Goal: Task Accomplishment & Management: Manage account settings

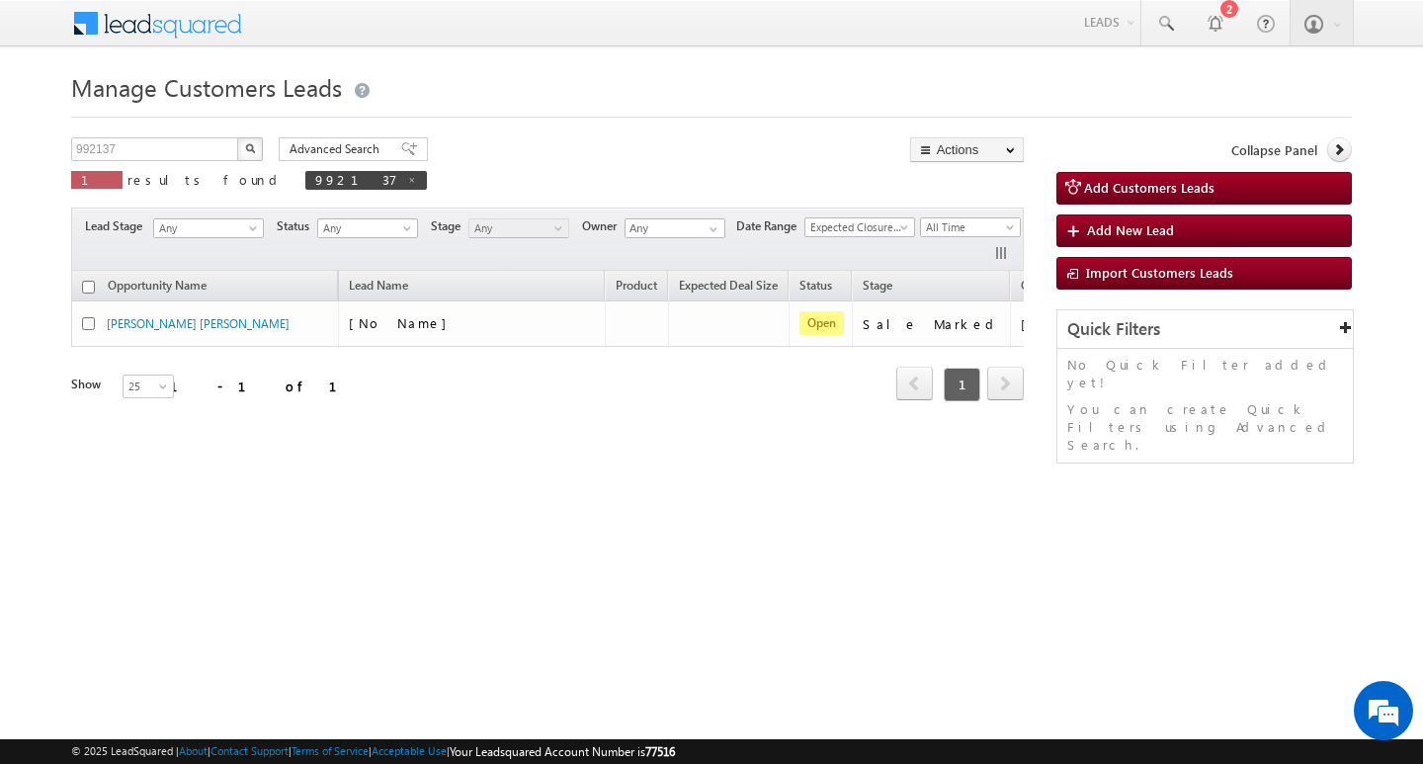
scroll to position [0, 80]
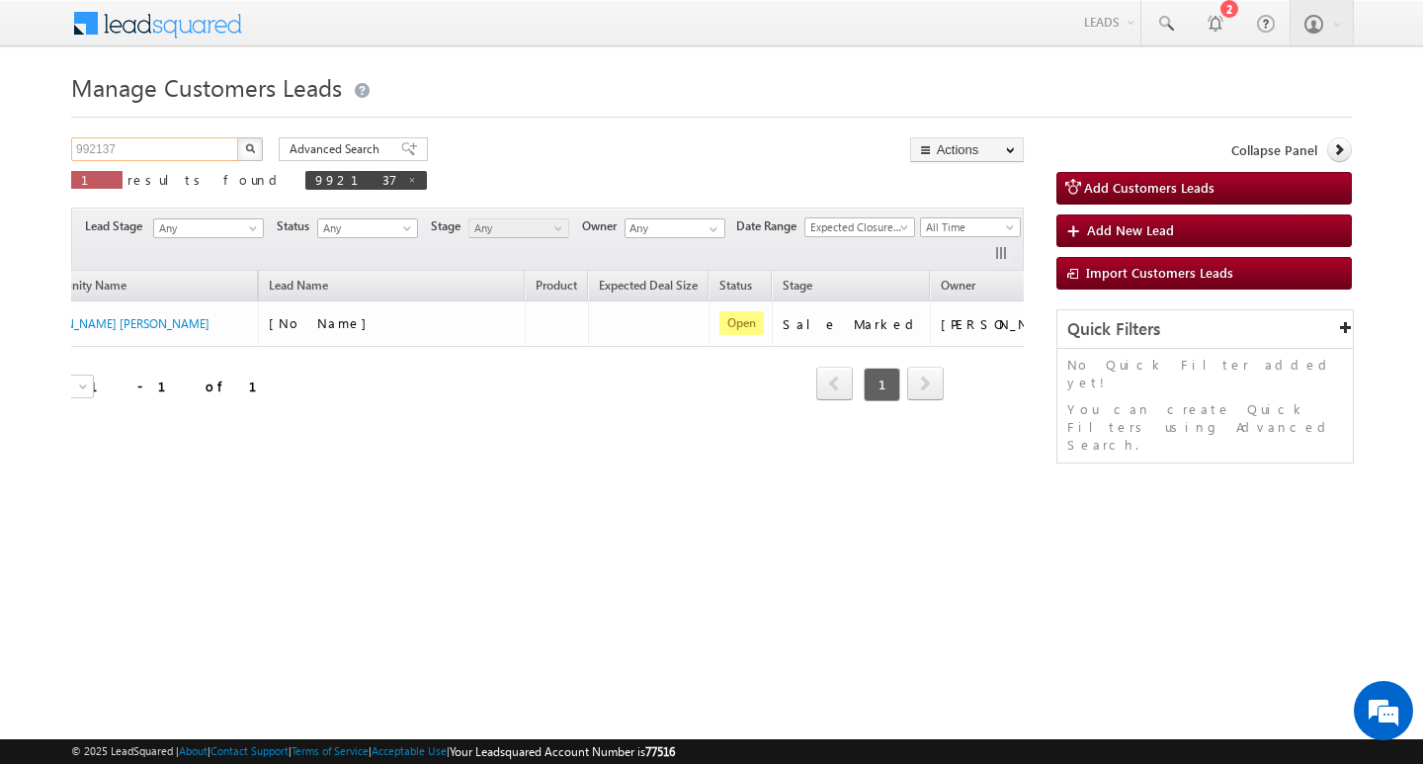
click at [151, 141] on input "992137" at bounding box center [155, 149] width 169 height 24
paste input "9829453809"
type input "9829453809"
click at [237, 137] on button "button" at bounding box center [250, 149] width 26 height 24
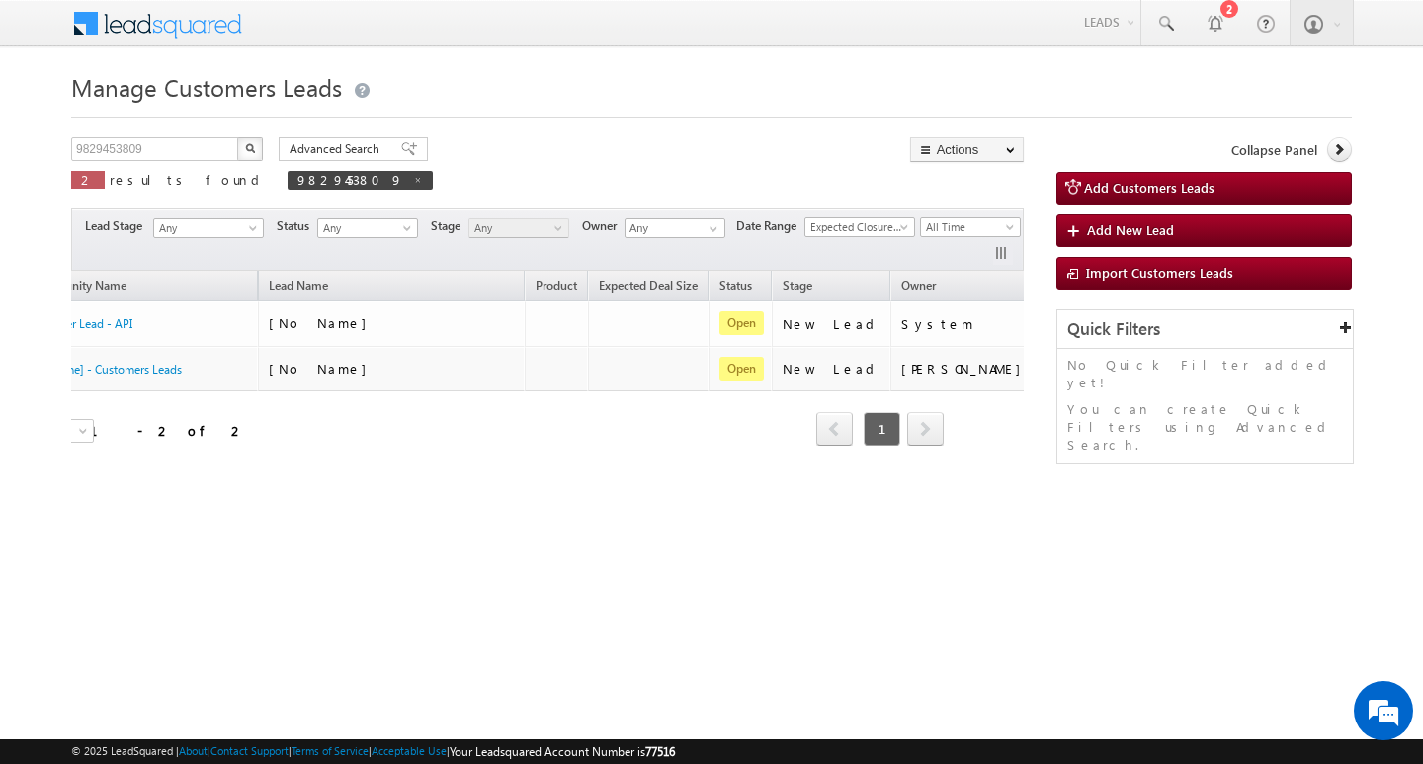
drag, startPoint x: 422, startPoint y: 468, endPoint x: 292, endPoint y: 484, distance: 130.4
click at [292, 470] on div "Opportunity Name Lead Name Product Expected Deal Size Status Stage Owner Action…" at bounding box center [547, 371] width 953 height 200
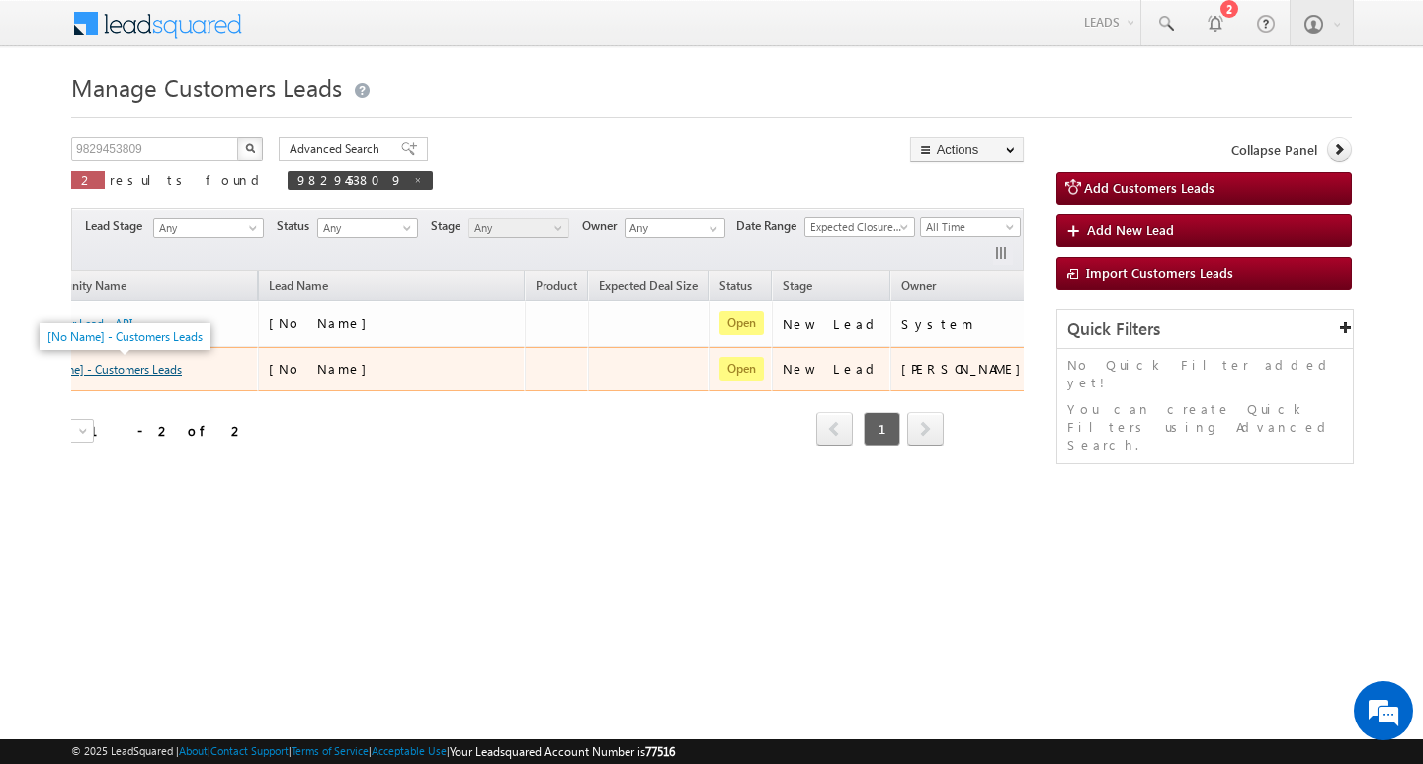
click at [163, 366] on link "[No Name] - Customers Leads" at bounding box center [104, 369] width 155 height 15
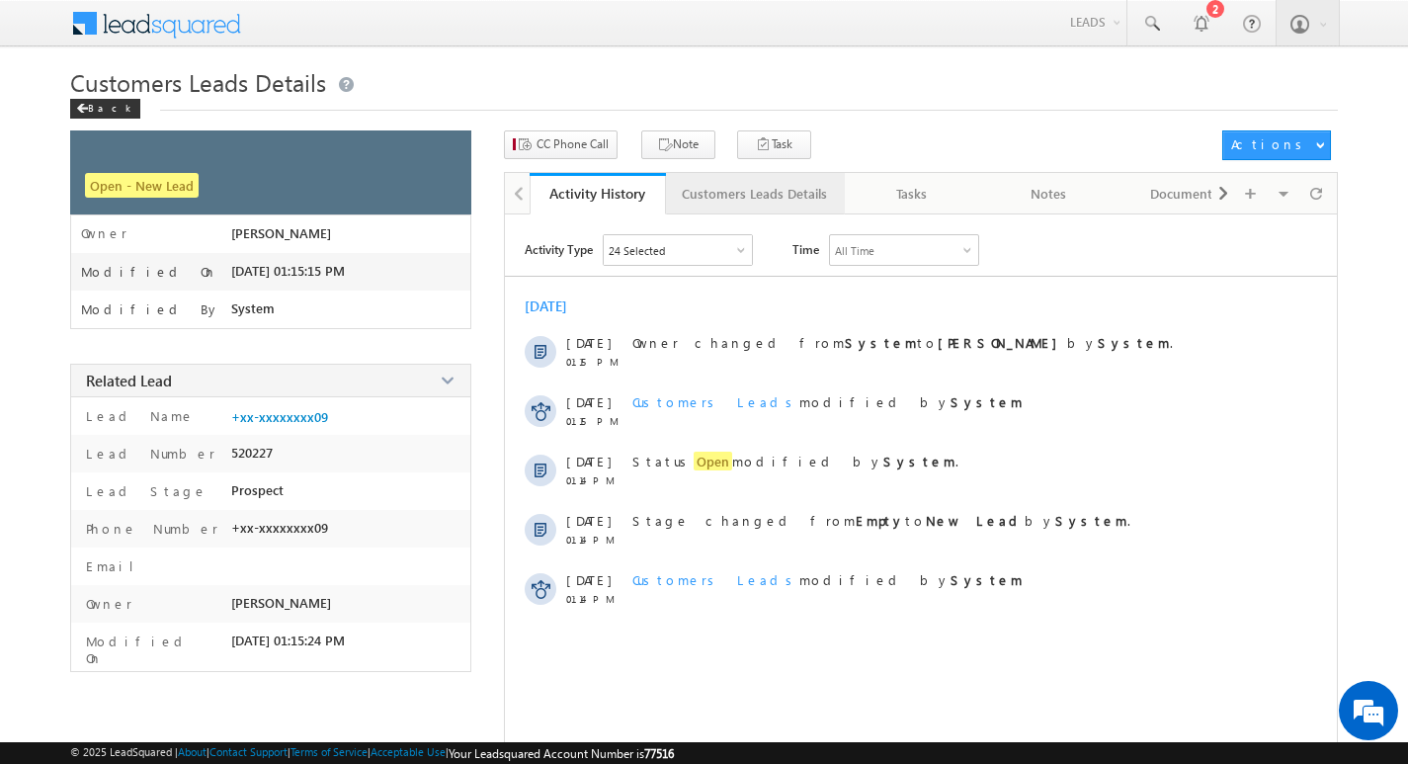
click at [778, 187] on div "Customers Leads Details" at bounding box center [754, 194] width 145 height 24
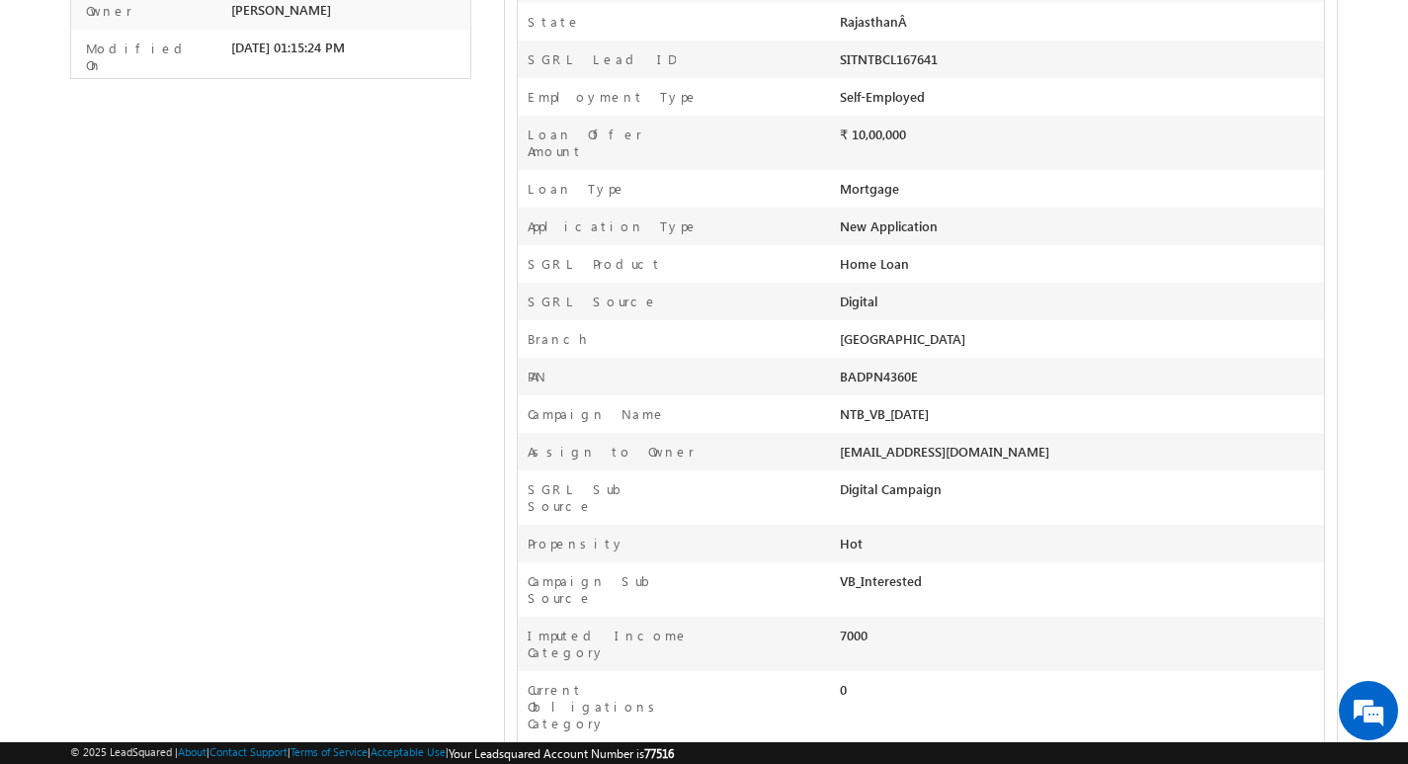
click at [919, 572] on div "VB_Interested" at bounding box center [985, 586] width 291 height 28
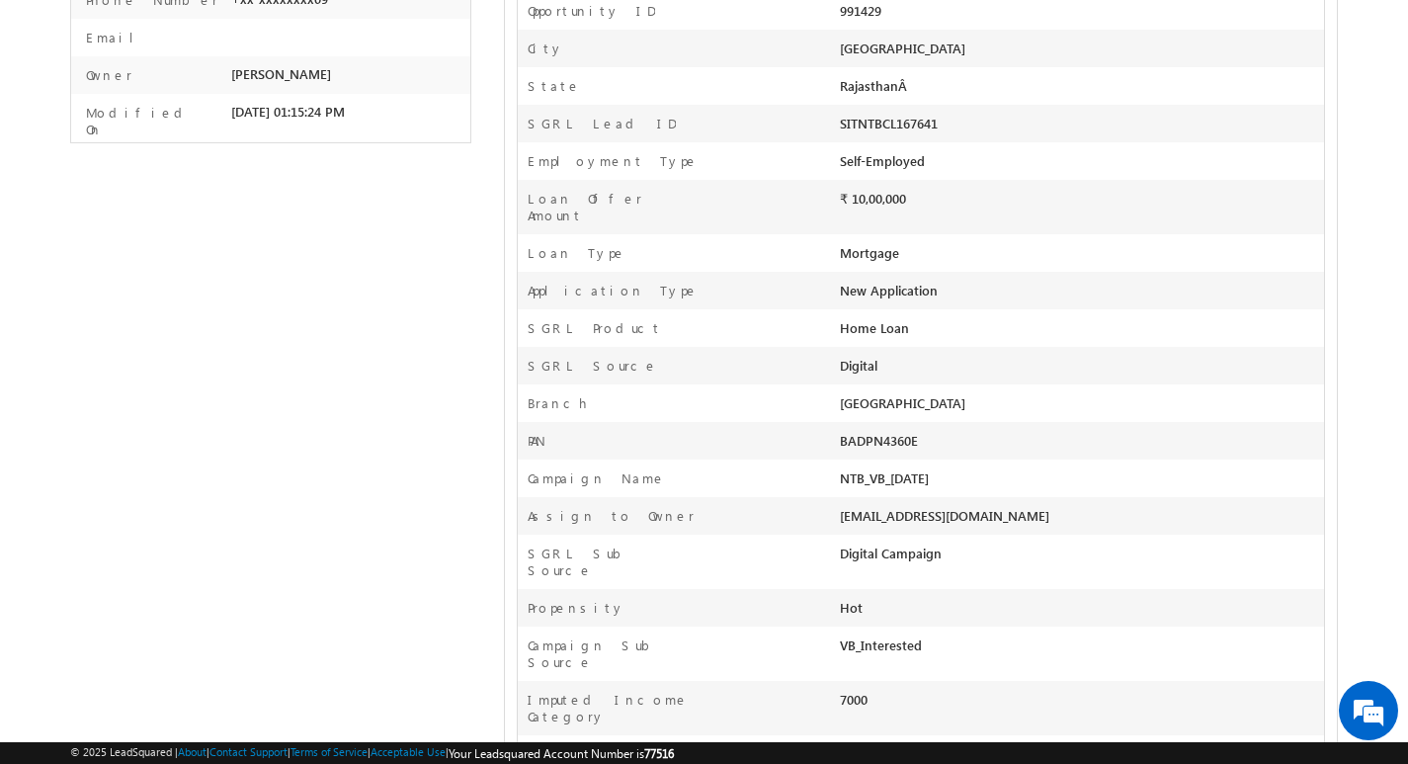
scroll to position [494, 0]
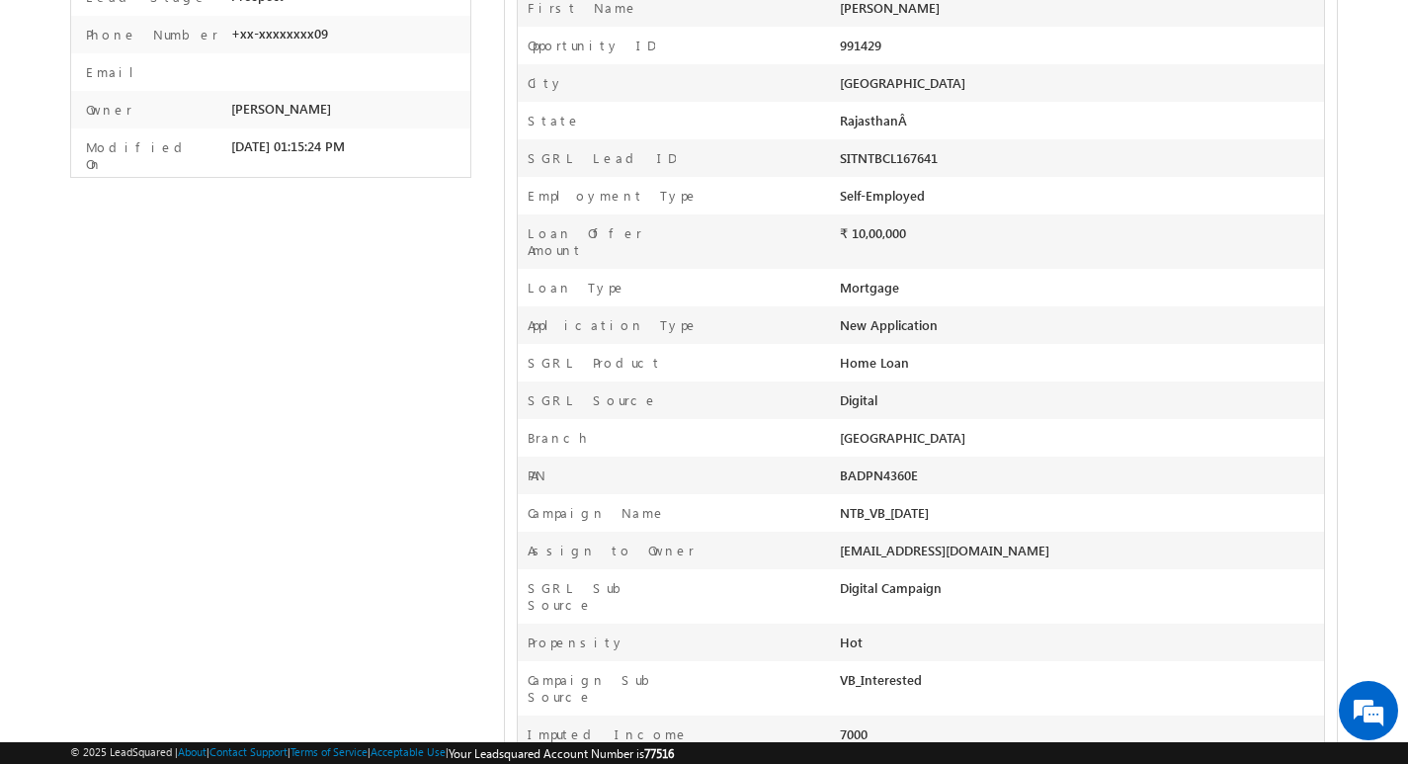
click at [936, 671] on div "VB_Interested" at bounding box center [985, 685] width 291 height 28
copy div "VB_Interested Assign To Designation opp share Appointment Date & Time Follow-Up…"
click at [1003, 187] on div "Self-Employed" at bounding box center [985, 201] width 291 height 28
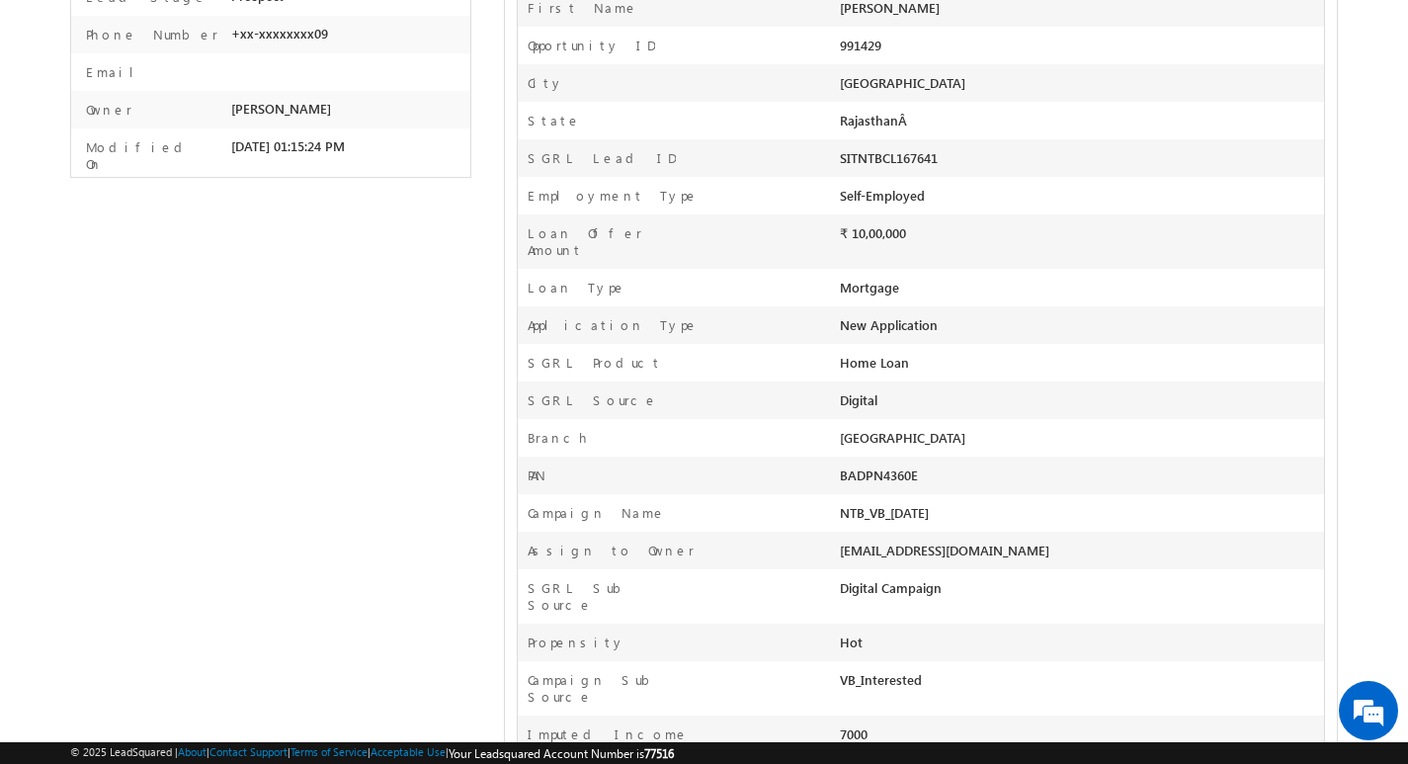
click at [1003, 187] on div "Self-Employed" at bounding box center [985, 201] width 291 height 28
copy div "Self-Employed Business Name"
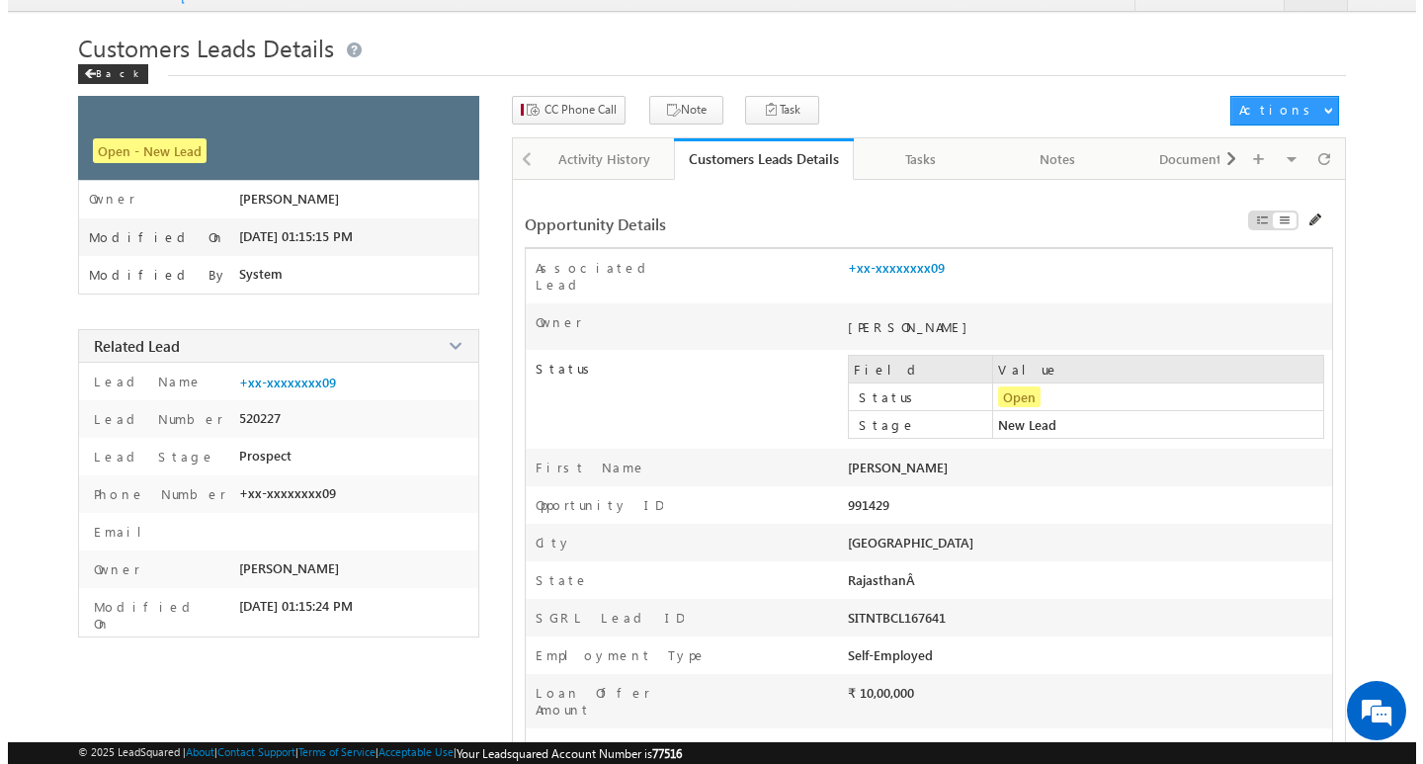
scroll to position [0, 0]
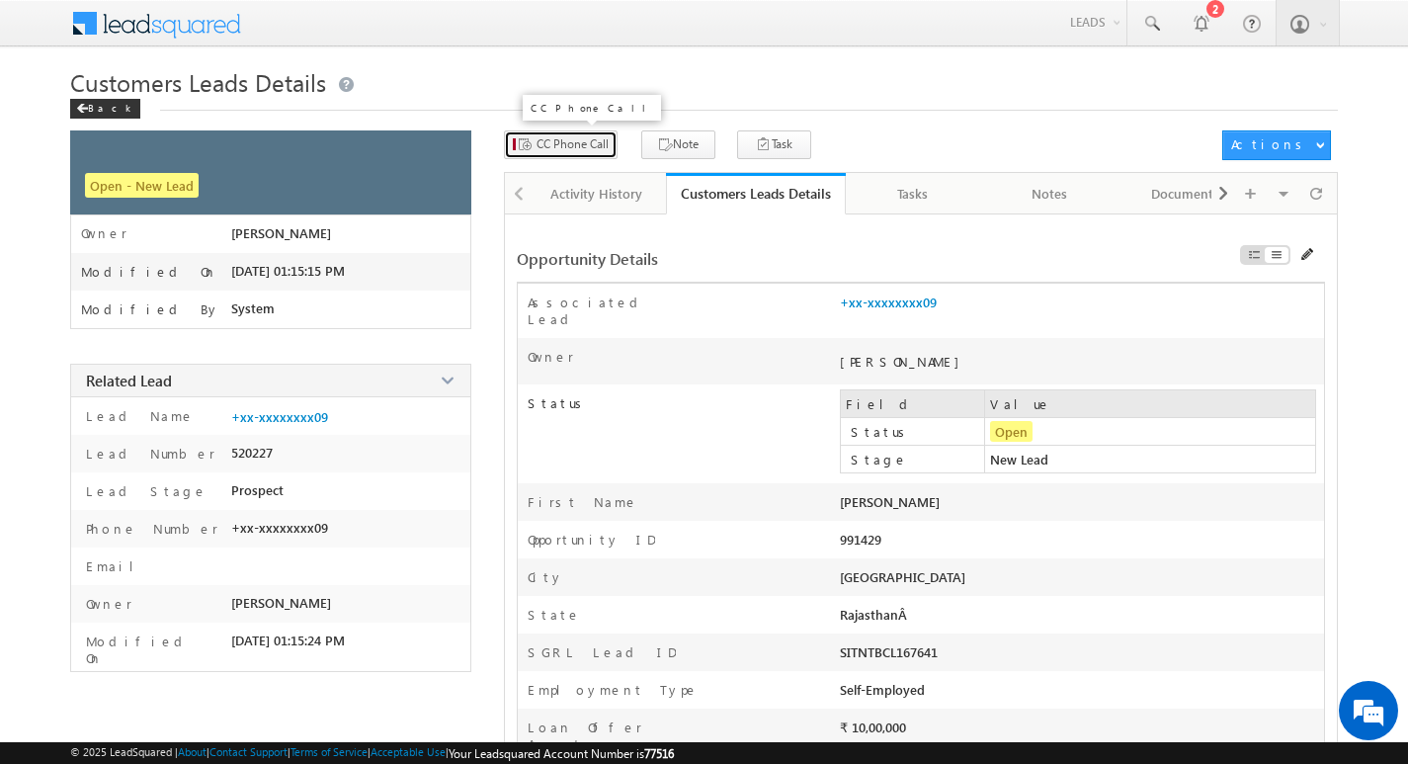
click at [555, 140] on span "CC Phone Call" at bounding box center [573, 144] width 72 height 18
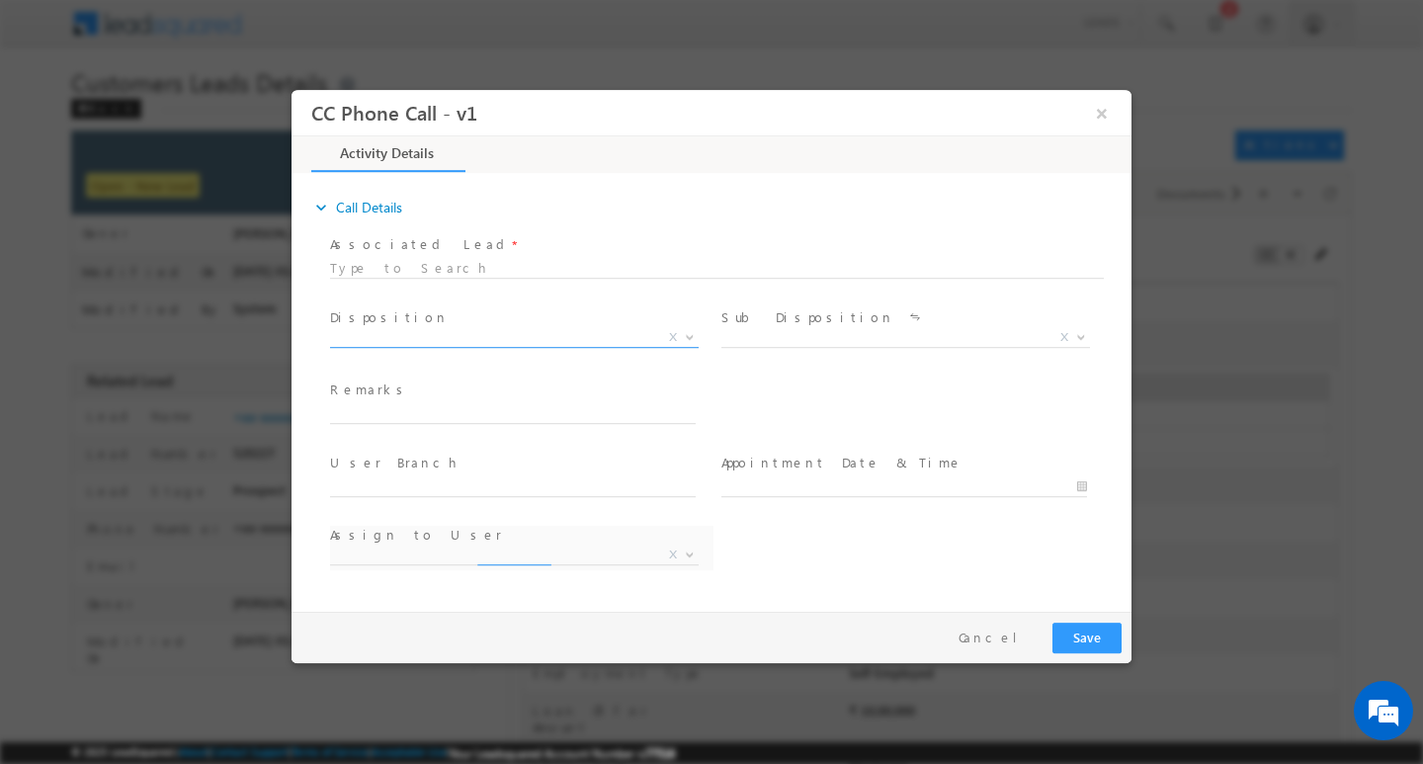
select select "ajay.munnaram@sgrlimited.in"
click at [1092, 115] on button "×" at bounding box center [1102, 112] width 34 height 37
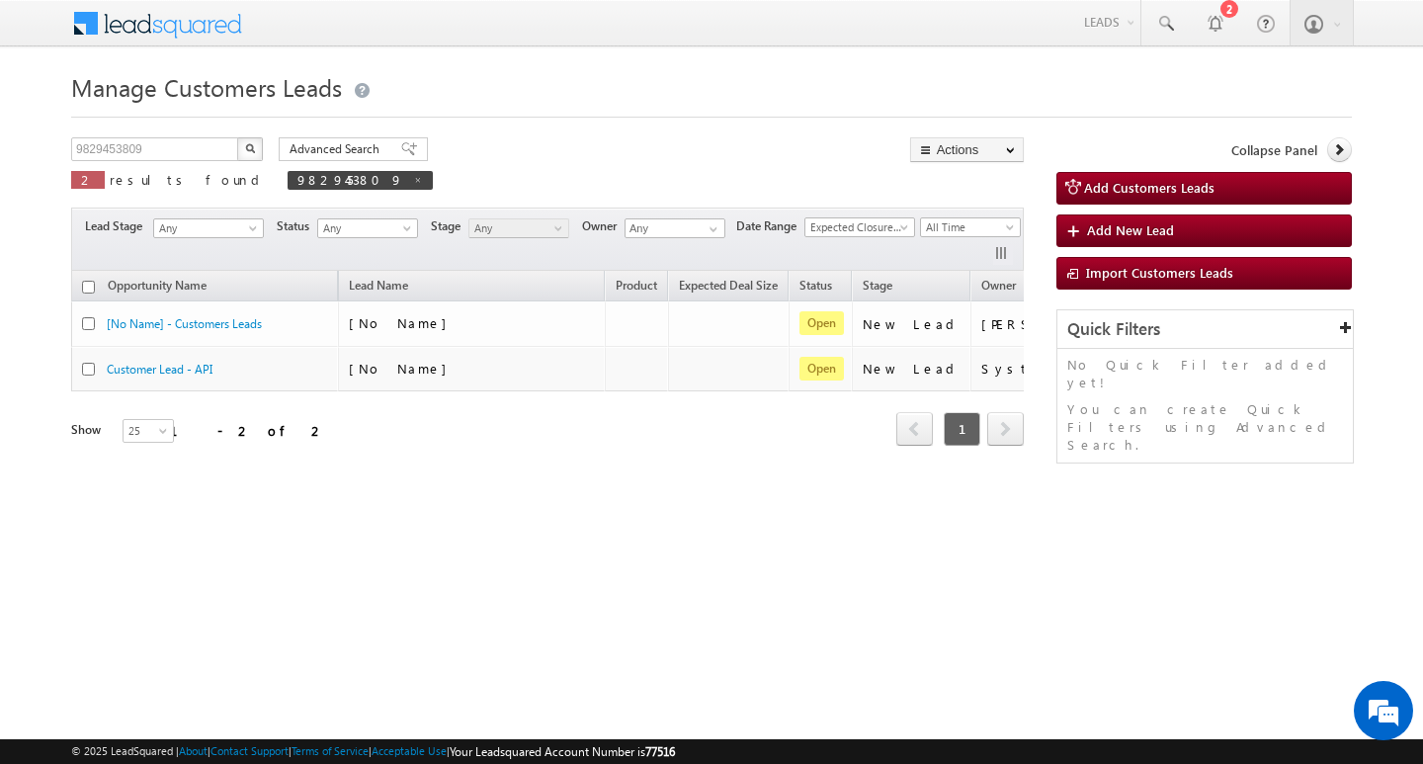
scroll to position [0, 80]
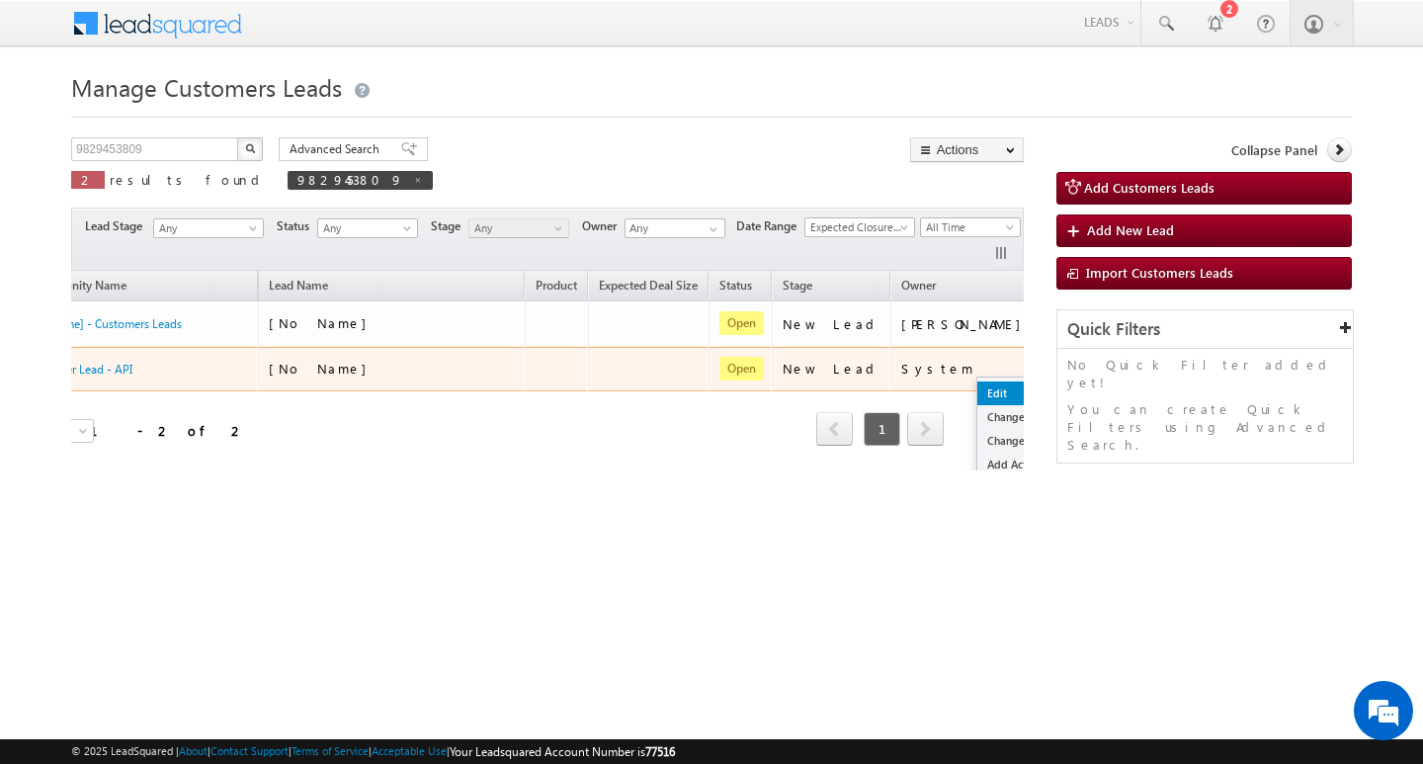
click at [977, 386] on link "Edit" at bounding box center [1026, 393] width 99 height 24
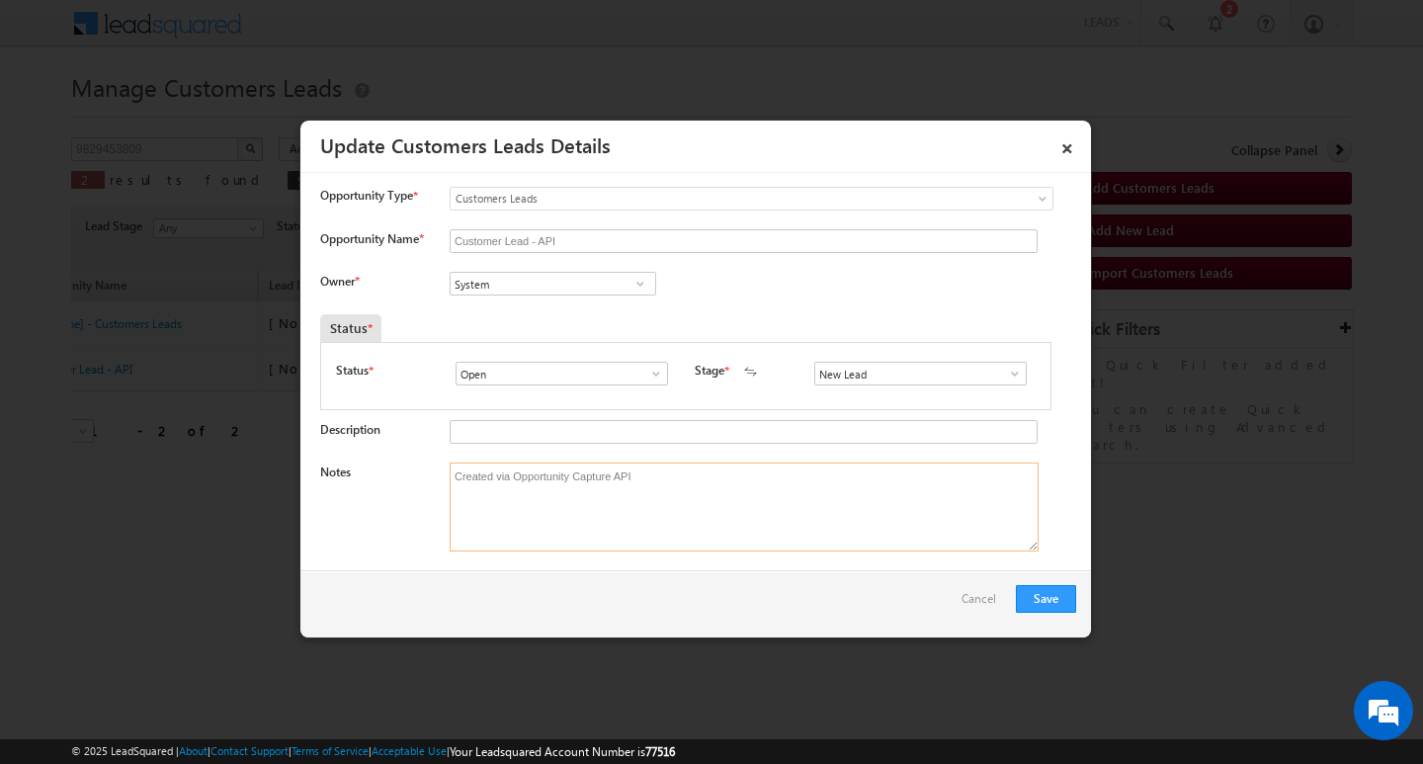
click at [834, 543] on textarea "Created via Opportunity Capture API" at bounding box center [744, 506] width 589 height 89
click at [1071, 145] on link "×" at bounding box center [1067, 144] width 34 height 35
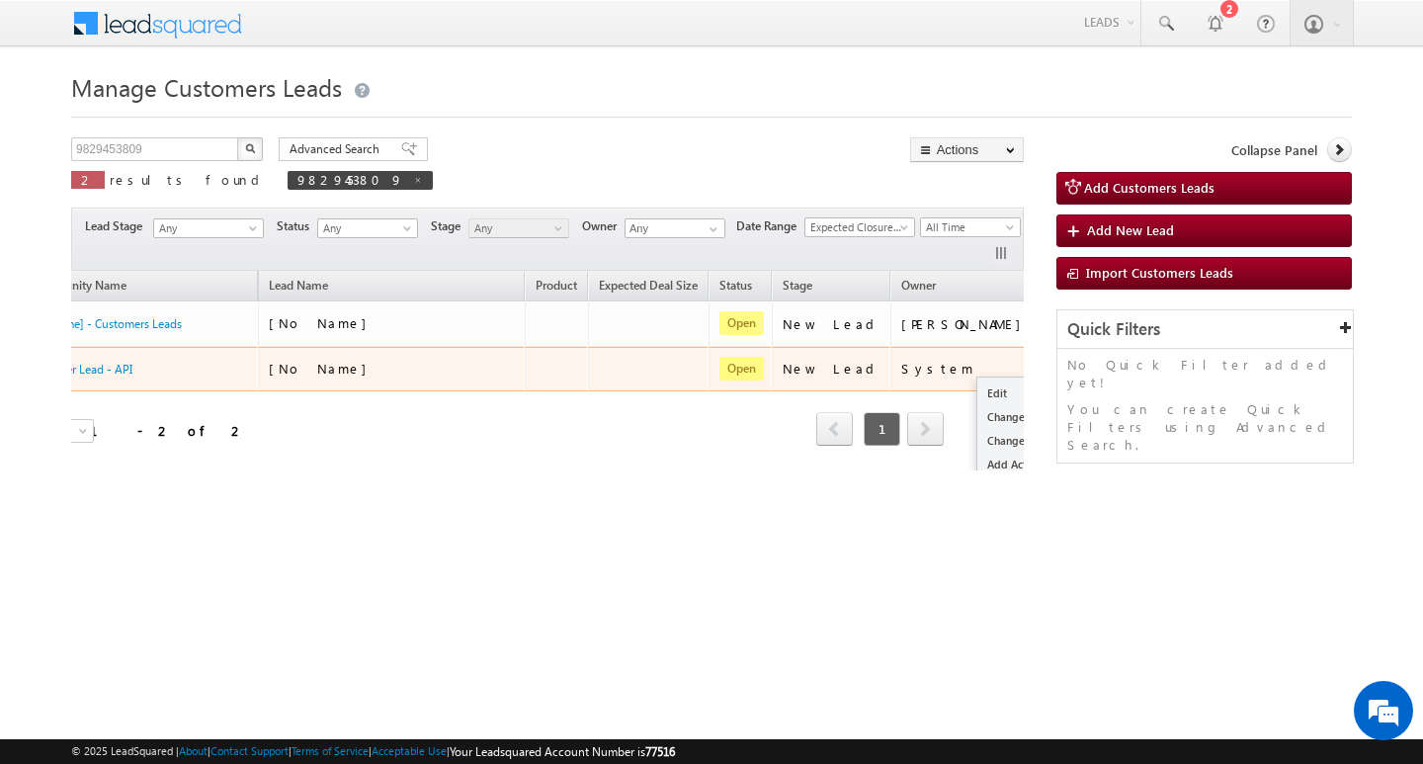
click at [1056, 365] on button "button" at bounding box center [1066, 368] width 20 height 20
click at [977, 387] on link "Edit" at bounding box center [1026, 393] width 99 height 24
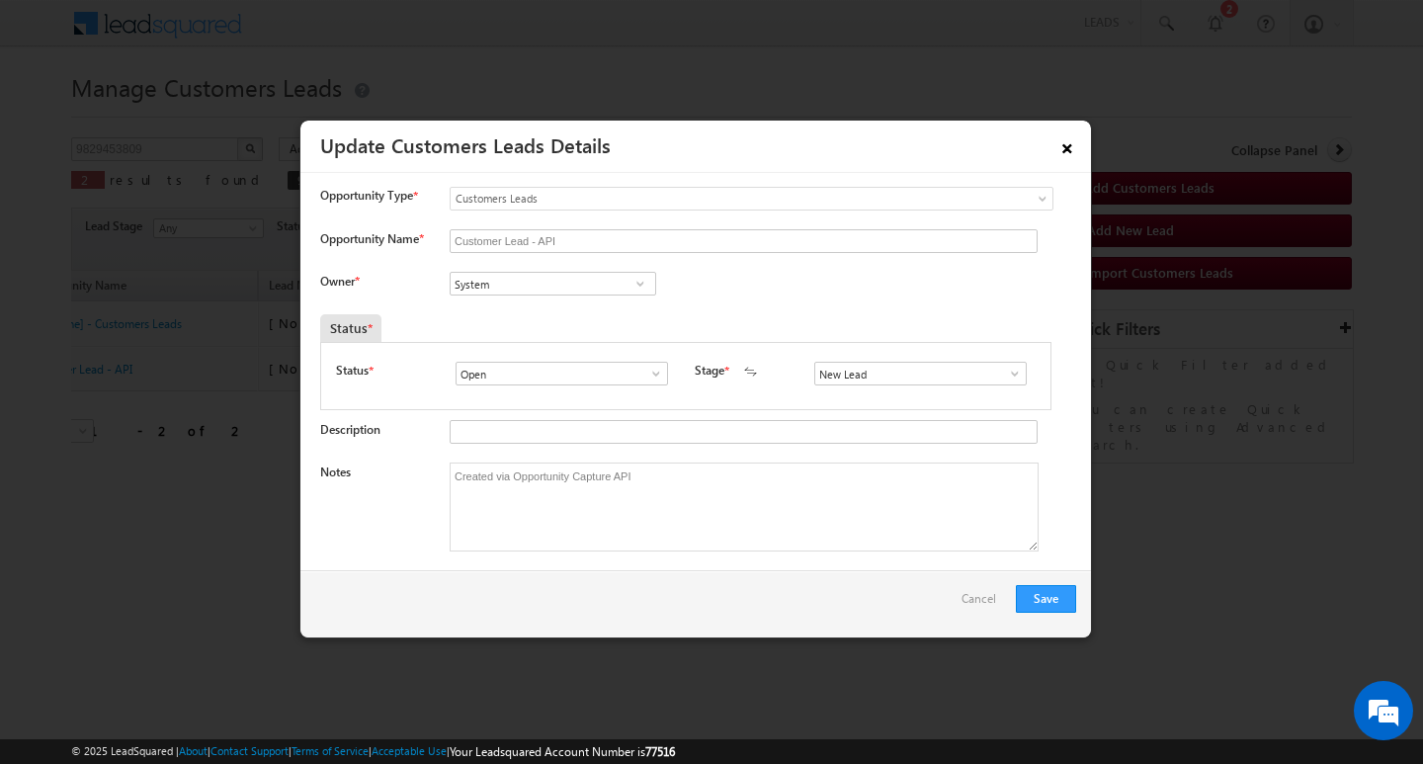
click at [1064, 146] on link "×" at bounding box center [1067, 144] width 34 height 35
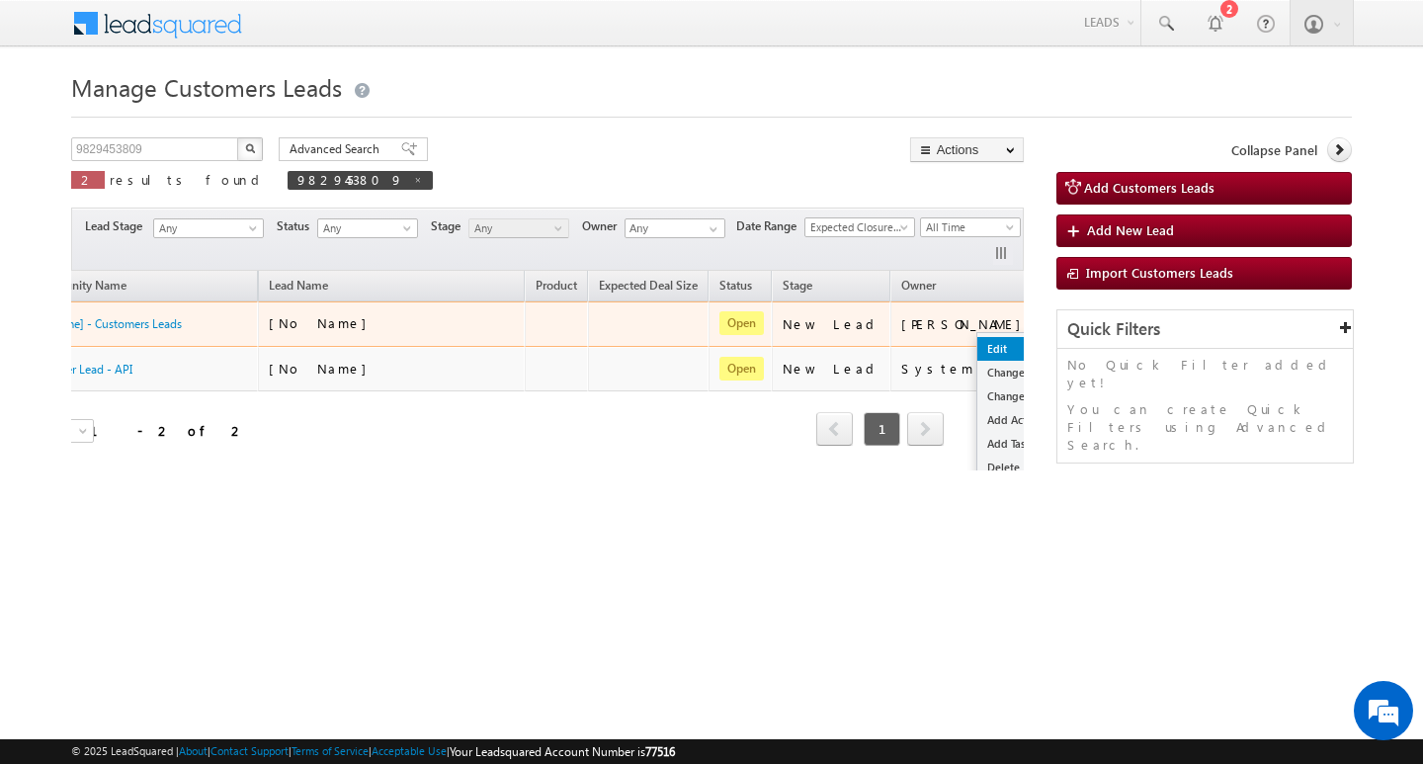
click at [977, 343] on link "Edit" at bounding box center [1026, 349] width 99 height 24
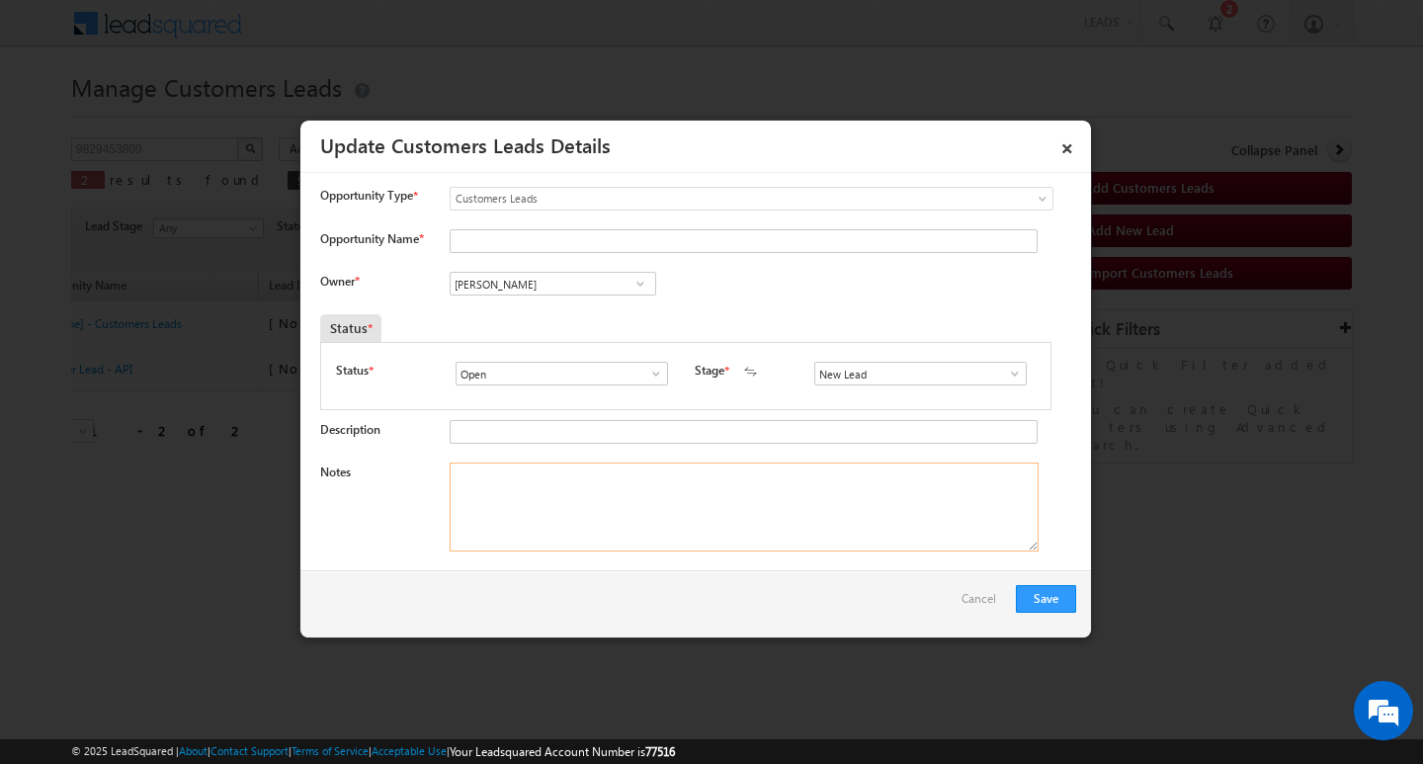
drag, startPoint x: 851, startPoint y: 528, endPoint x: 975, endPoint y: 476, distance: 134.7
click at [850, 530] on textarea "Notes" at bounding box center [744, 506] width 589 height 89
click at [1013, 376] on span at bounding box center [1015, 374] width 20 height 16
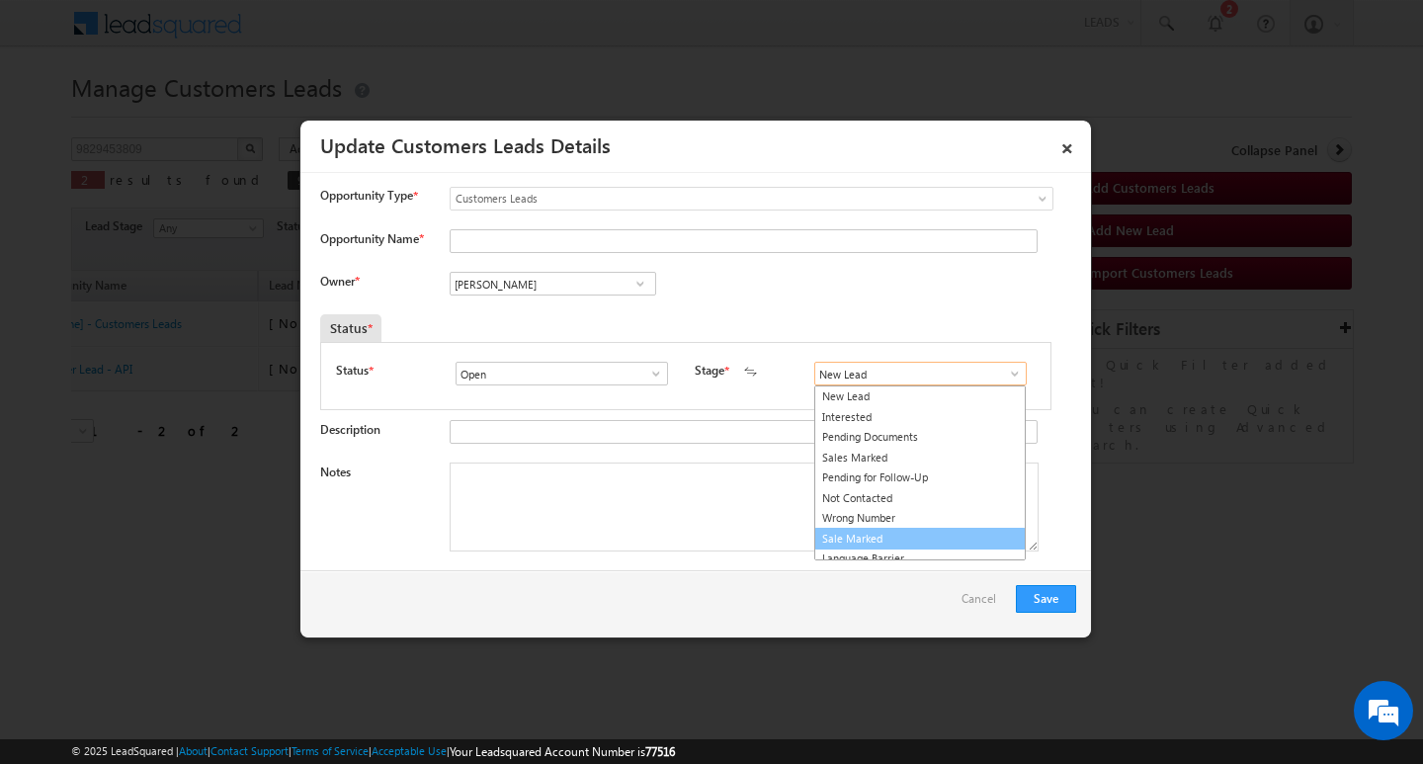
click at [938, 537] on link "Sale Marked" at bounding box center [919, 539] width 211 height 23
type input "Sale Marked"
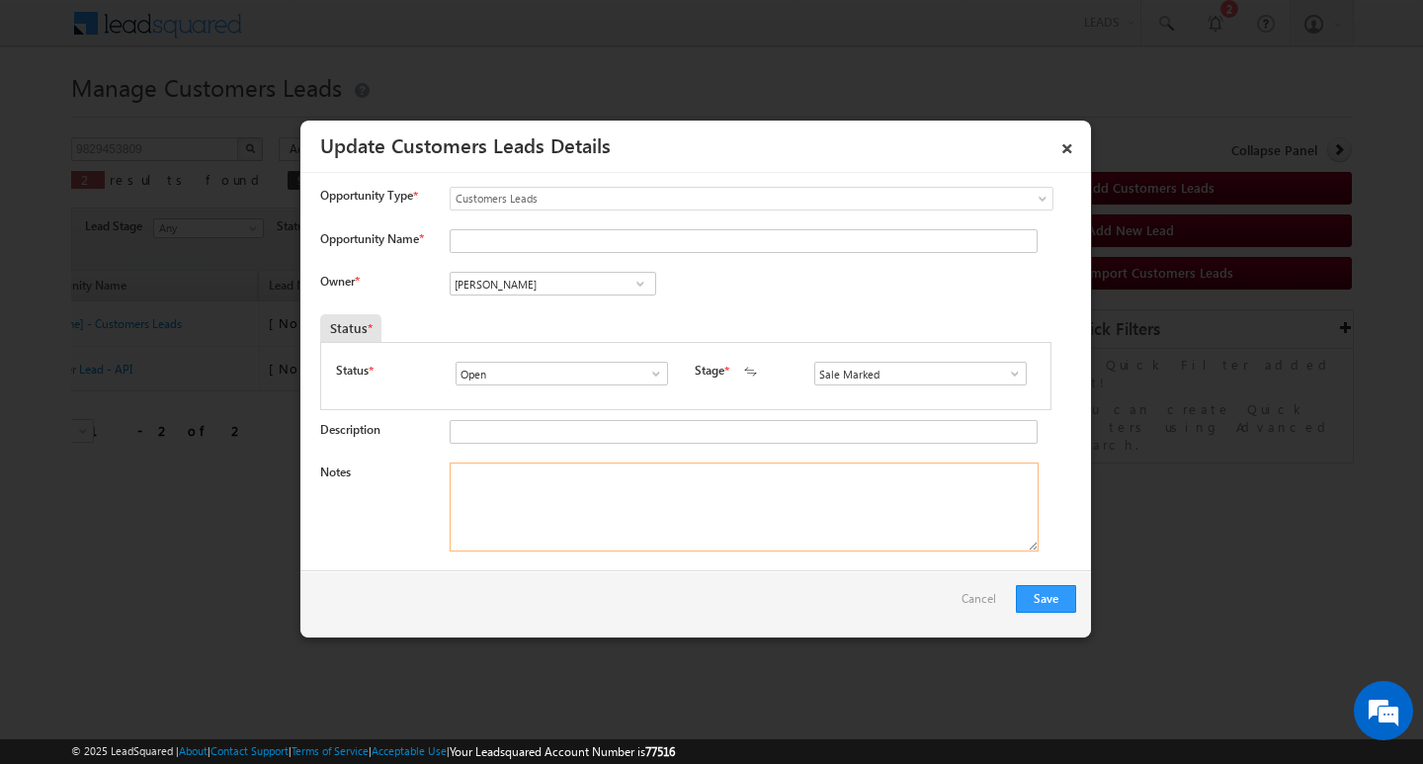
click at [651, 468] on textarea "Notes" at bounding box center [744, 506] width 589 height 89
click at [547, 276] on input "[PERSON_NAME]" at bounding box center [553, 284] width 207 height 24
click at [638, 531] on textarea "Notes" at bounding box center [744, 506] width 589 height 89
click at [648, 492] on textarea "Notes" at bounding box center [744, 506] width 589 height 89
paste textarea "Naresh KUMAR /Self-Employed/ PROPERTY TYPE / MC / LOAN AMOUNT 10L / PINCPDE 445…"
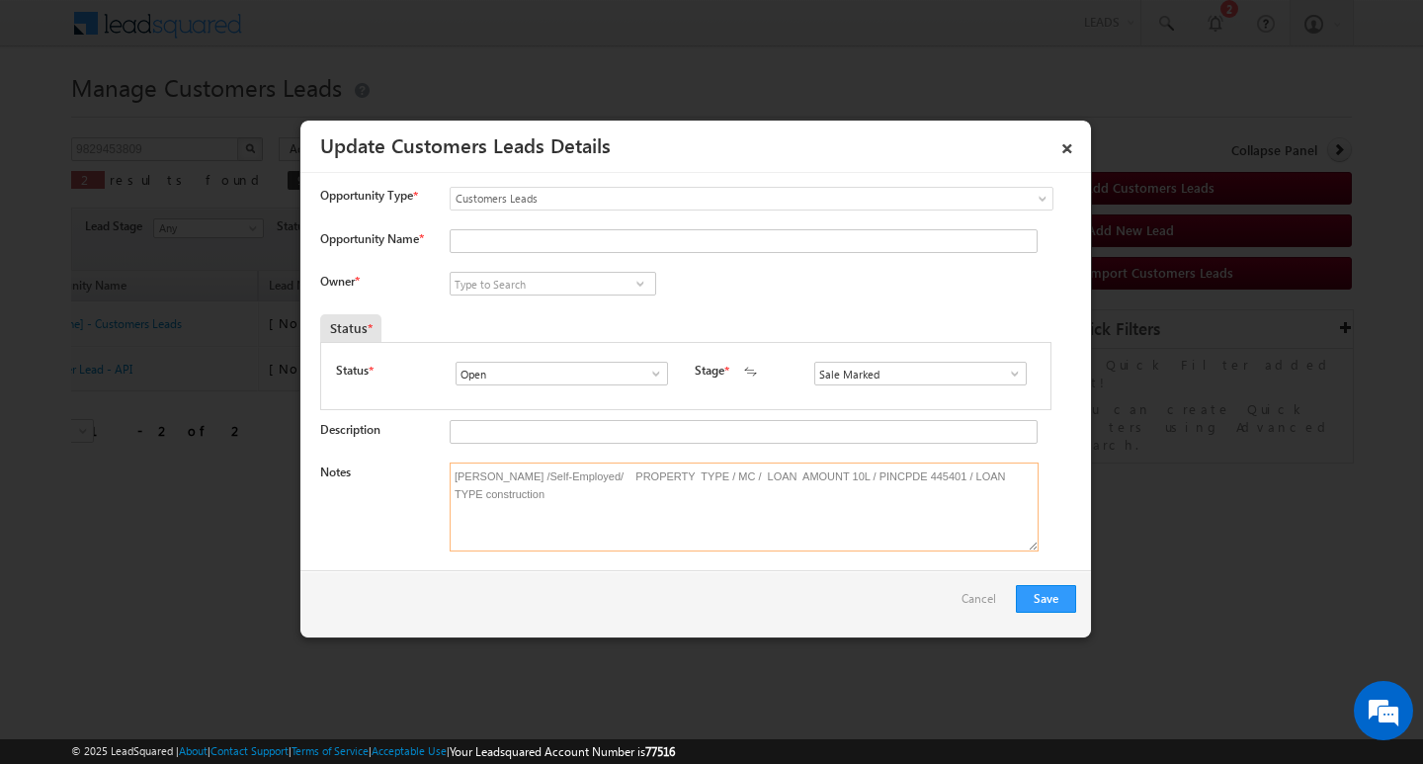
type textarea "Naresh KUMAR /Self-Employed/ PROPERTY TYPE / MC / LOAN AMOUNT 10L / PINCPDE 445…"
click at [558, 275] on input at bounding box center [553, 284] width 207 height 24
click at [567, 246] on input "Opportunity Name *" at bounding box center [744, 241] width 588 height 24
click at [595, 235] on input "Opportunity Name *" at bounding box center [744, 241] width 588 height 24
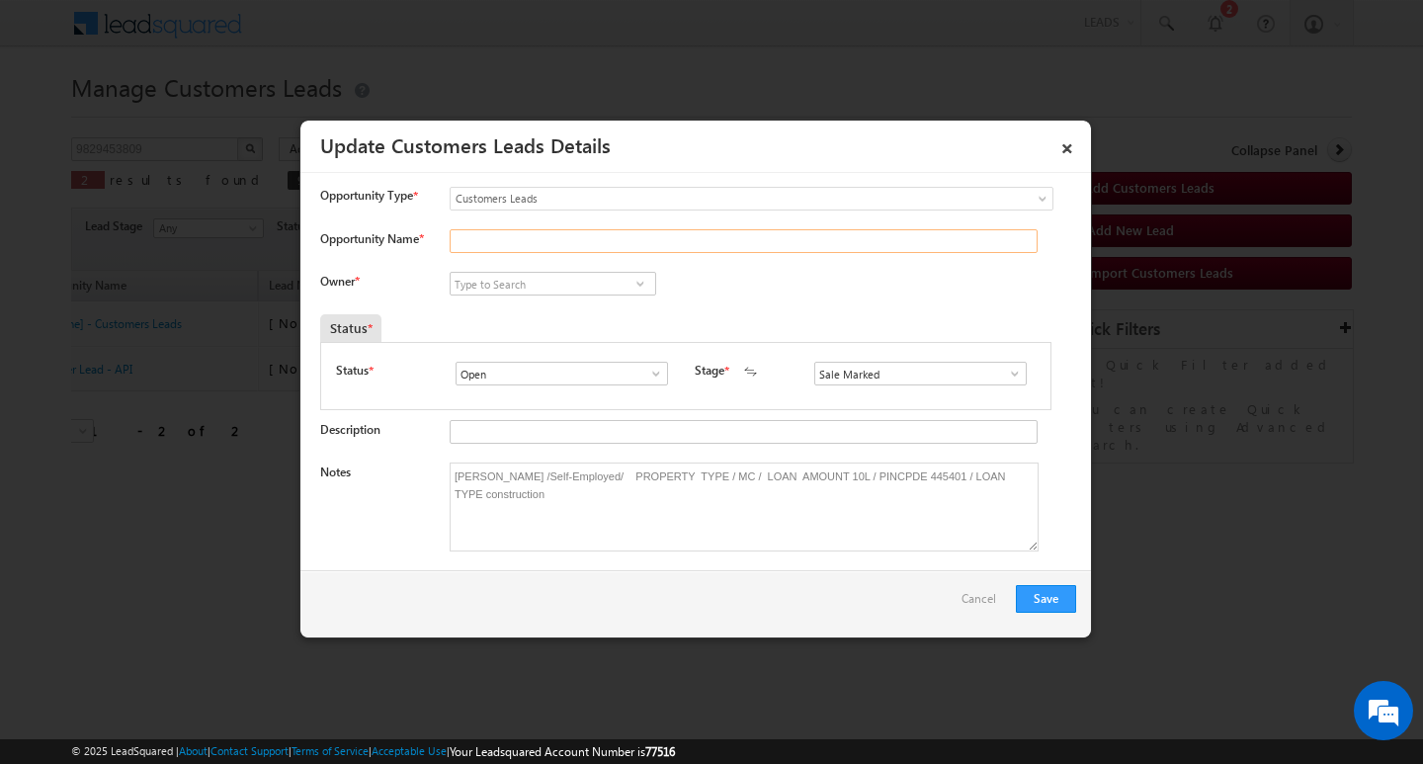
click at [595, 235] on input "Opportunity Name *" at bounding box center [744, 241] width 588 height 24
paste input "Naresh KUMAR"
type input "Naresh KUMAR"
click at [529, 296] on div "Vikas Halwai Vikas Halwai Aakash Jamuna Aakash Mewada Aashish Pawar Aashutosh S…" at bounding box center [569, 286] width 239 height 28
click at [525, 276] on input at bounding box center [553, 284] width 207 height 24
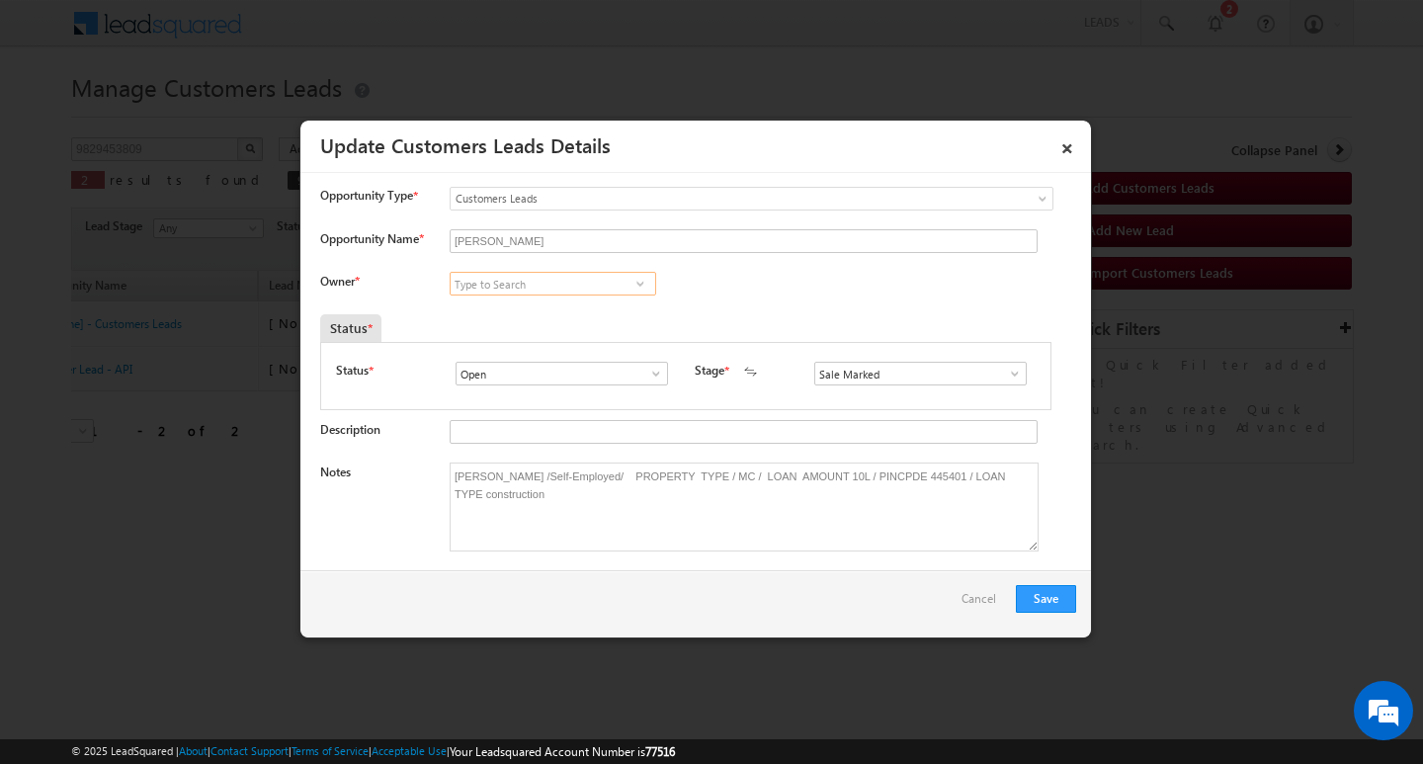
click at [569, 292] on input at bounding box center [553, 284] width 207 height 24
paste input "Mool Chand Sharma"
click at [569, 308] on link "Mool Chand Sharma moolchand.sharma1@sgrlimited.in" at bounding box center [553, 314] width 207 height 38
type input "Mool Chand Sharma"
click at [1062, 604] on button "Save" at bounding box center [1046, 599] width 60 height 28
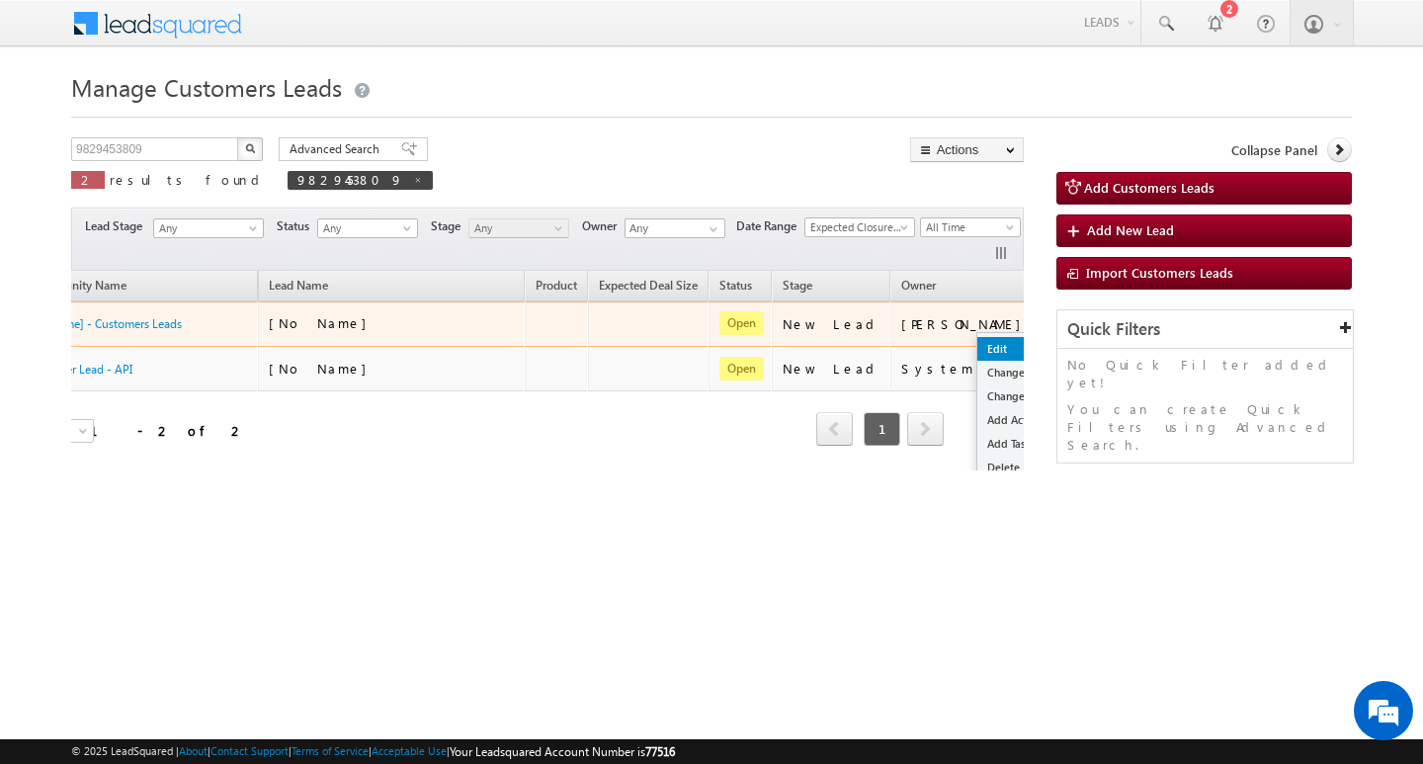
click at [977, 349] on link "Edit" at bounding box center [1026, 349] width 99 height 24
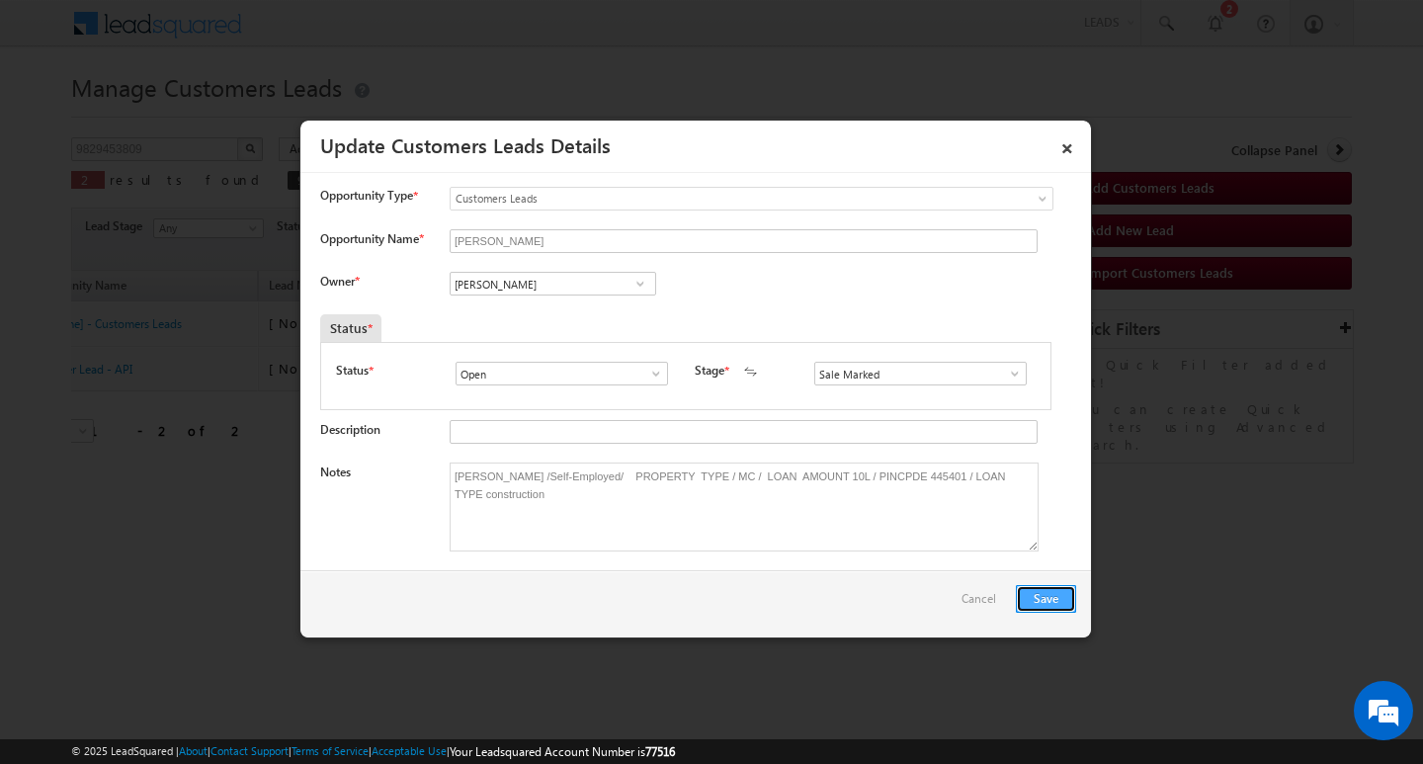
click at [1050, 603] on button "Save" at bounding box center [1046, 599] width 60 height 28
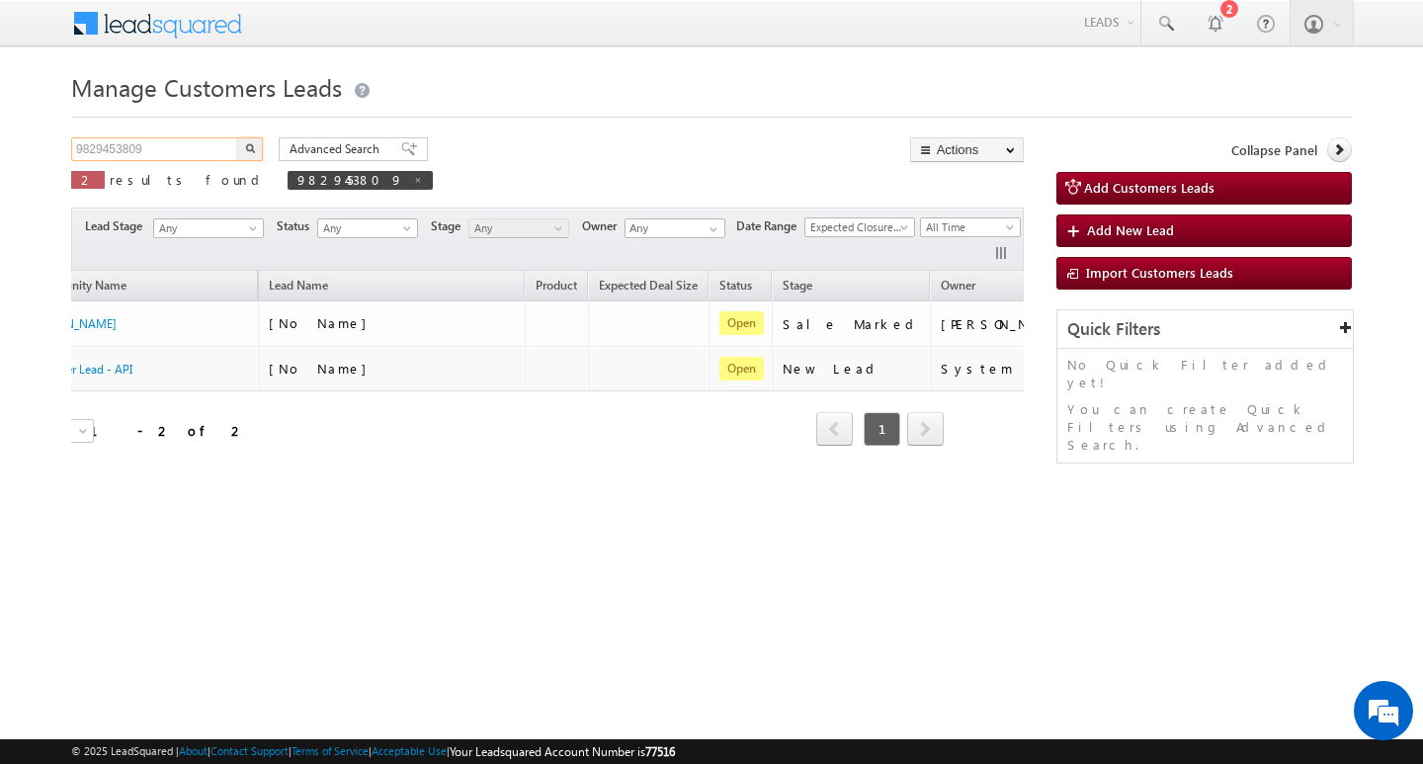
click at [206, 141] on input "9829453809" at bounding box center [155, 149] width 169 height 24
paste input "9359907296"
type input "9359907296"
click at [237, 137] on button "button" at bounding box center [250, 149] width 26 height 24
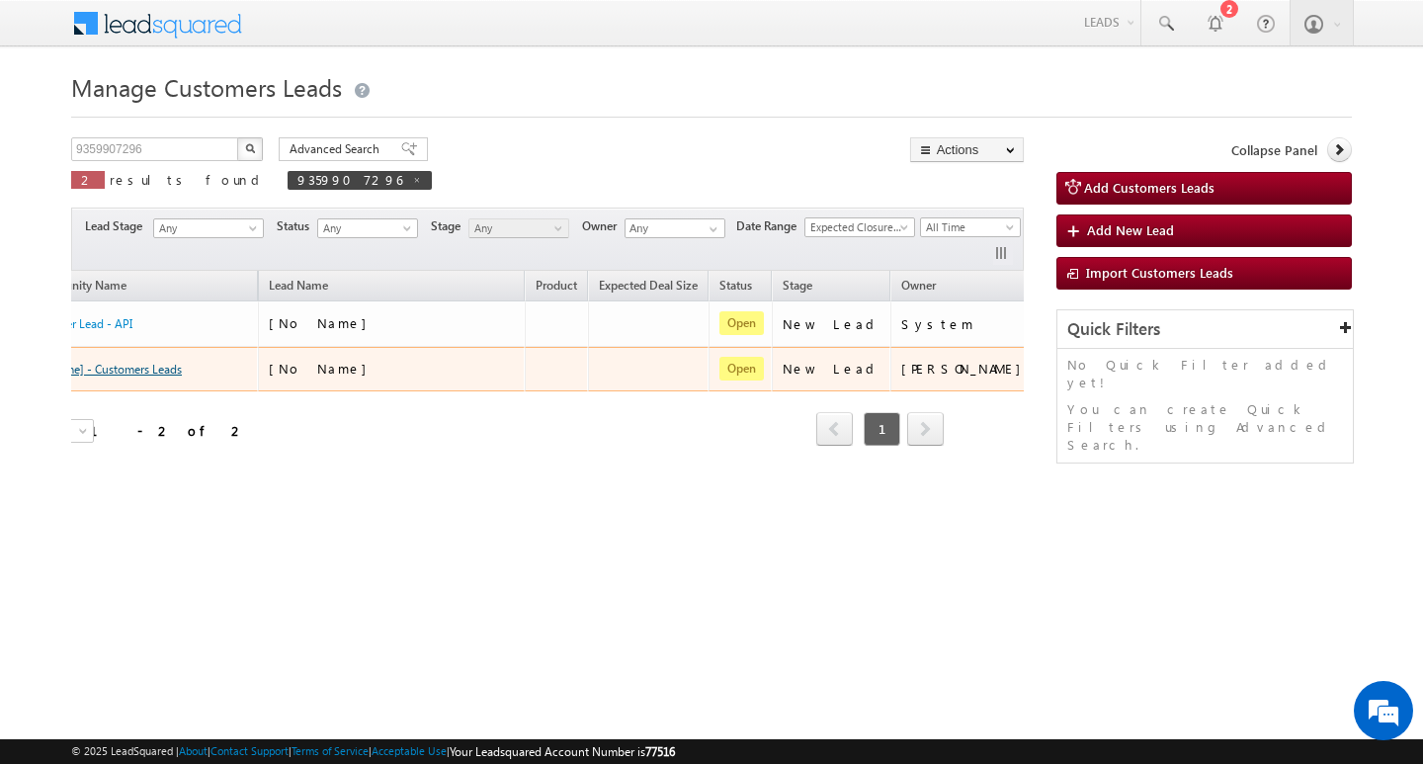
click at [151, 369] on link "[No Name] - Customers Leads" at bounding box center [104, 369] width 155 height 15
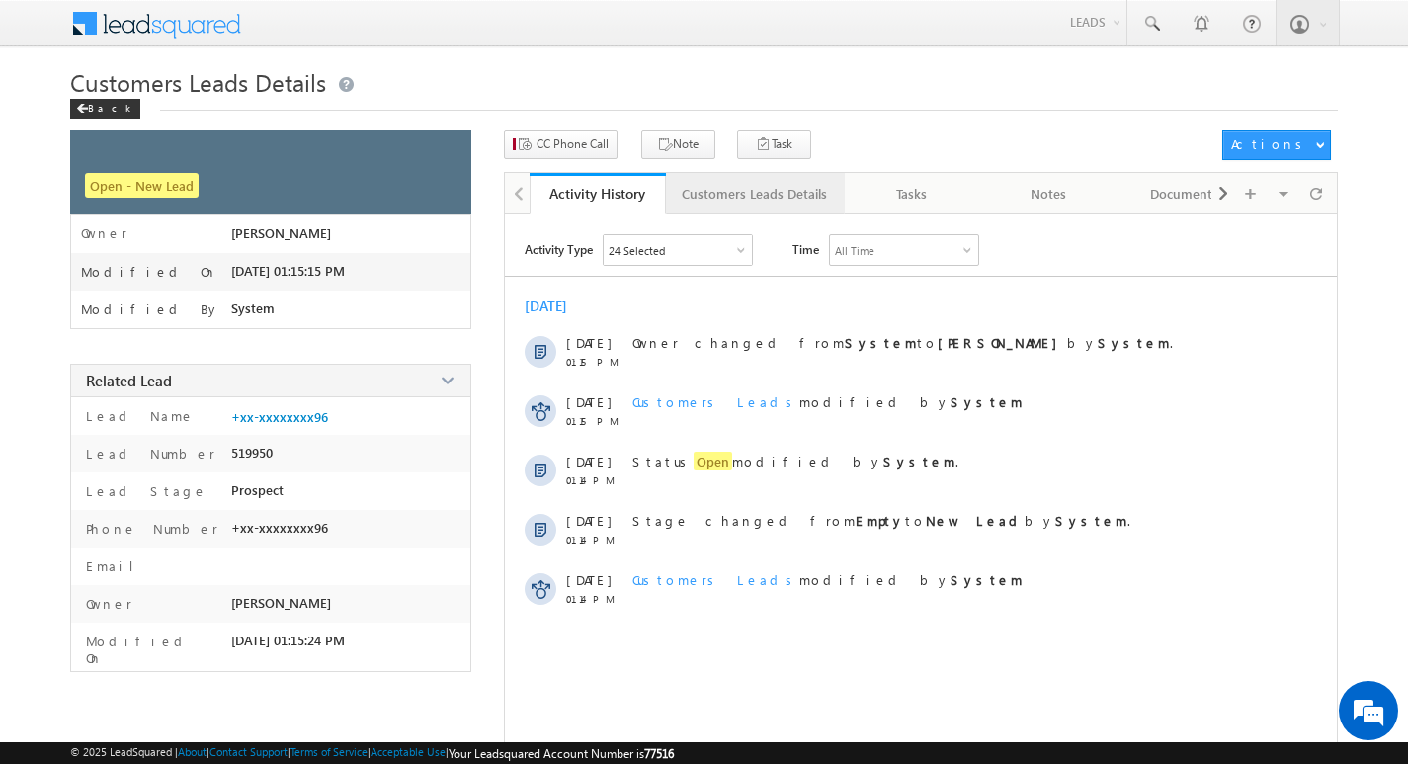
click at [773, 198] on div "Customers Leads Details" at bounding box center [754, 194] width 145 height 24
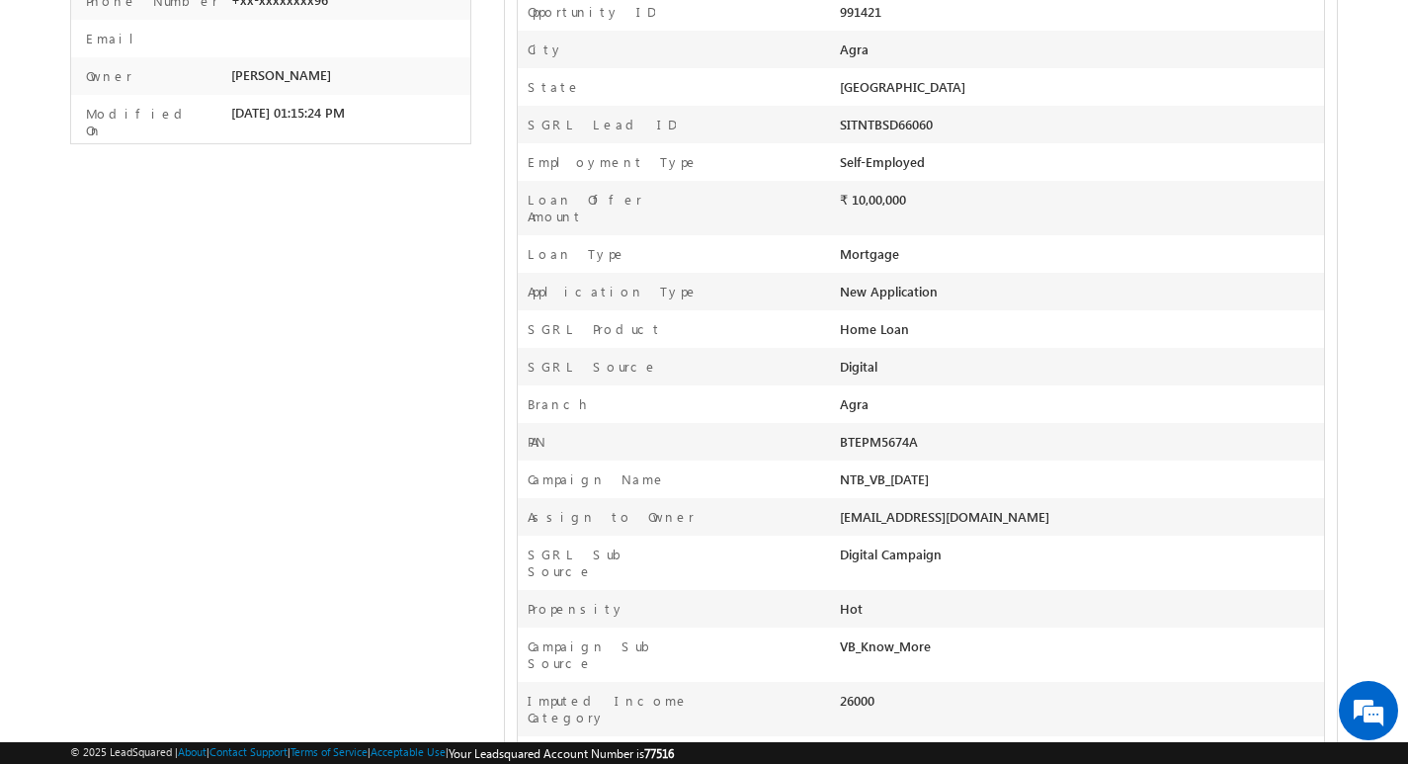
scroll to position [692, 0]
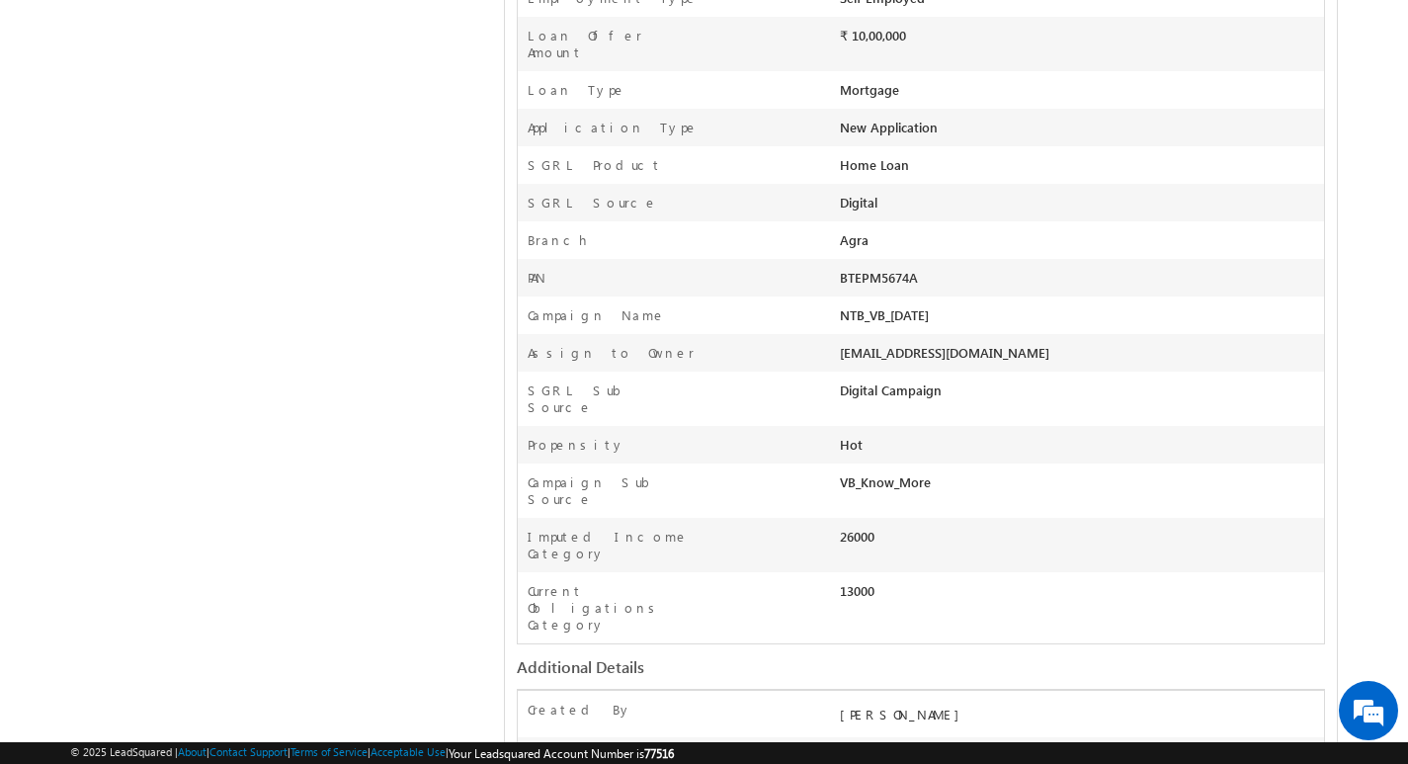
click at [904, 473] on div "VB_Know_More" at bounding box center [985, 487] width 291 height 28
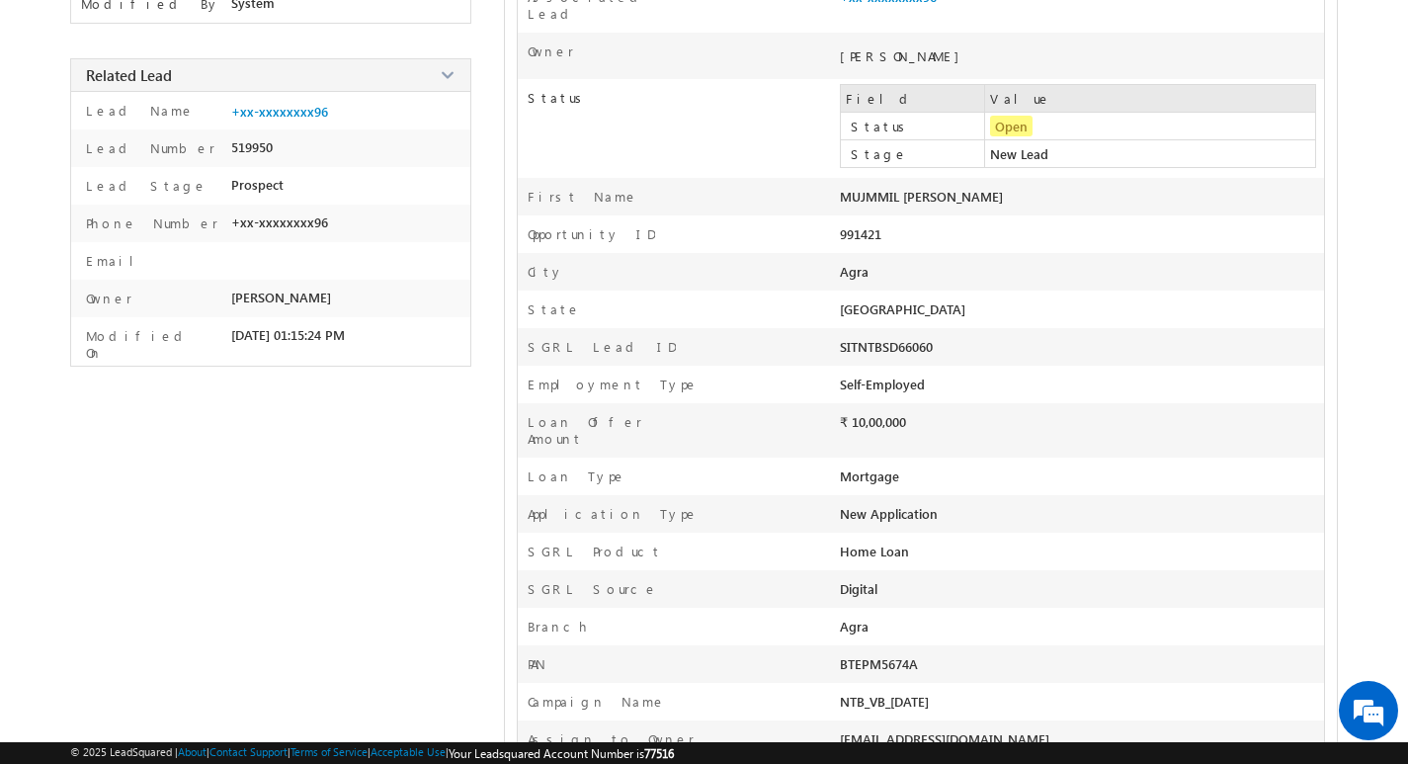
scroll to position [296, 0]
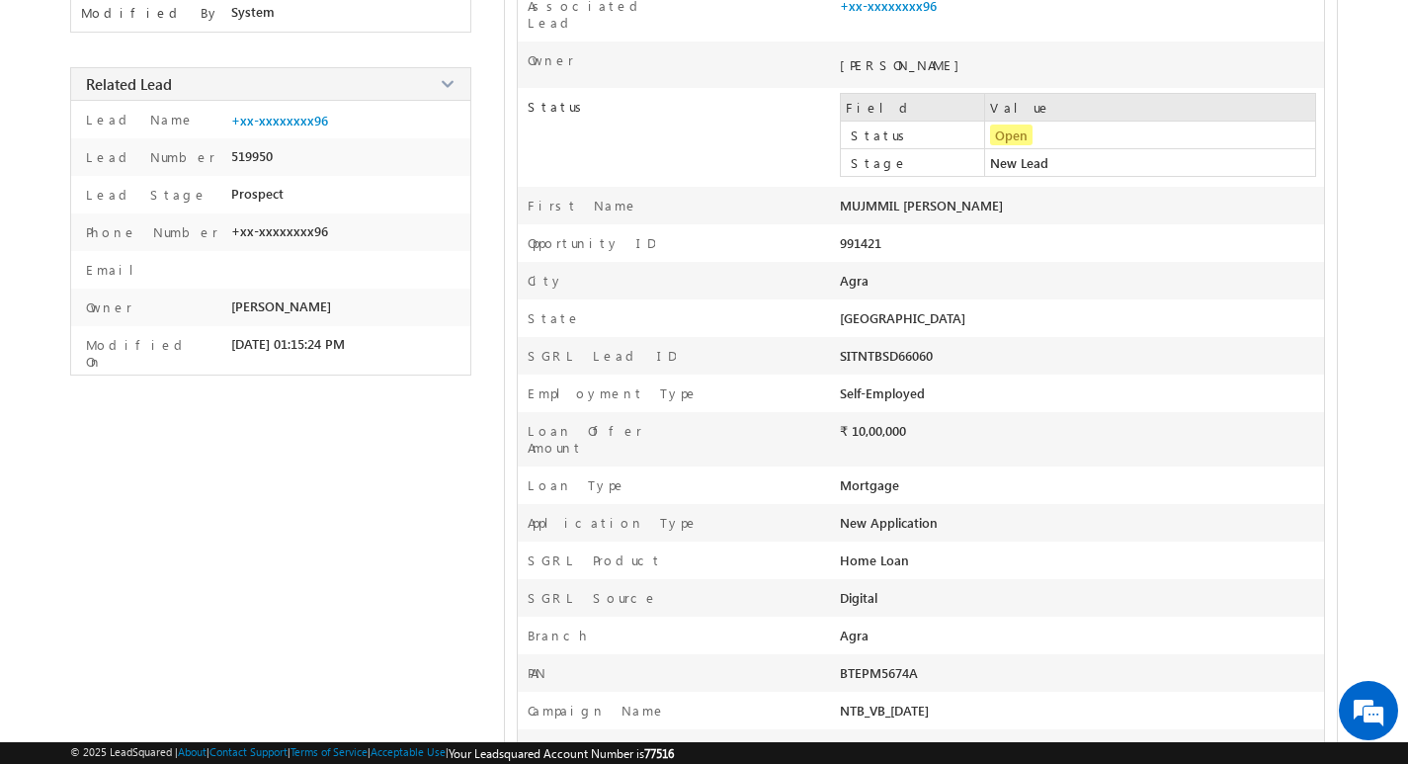
click at [890, 234] on div "991421" at bounding box center [985, 248] width 291 height 28
click at [871, 234] on div "991421" at bounding box center [985, 248] width 291 height 28
copy div "991421"
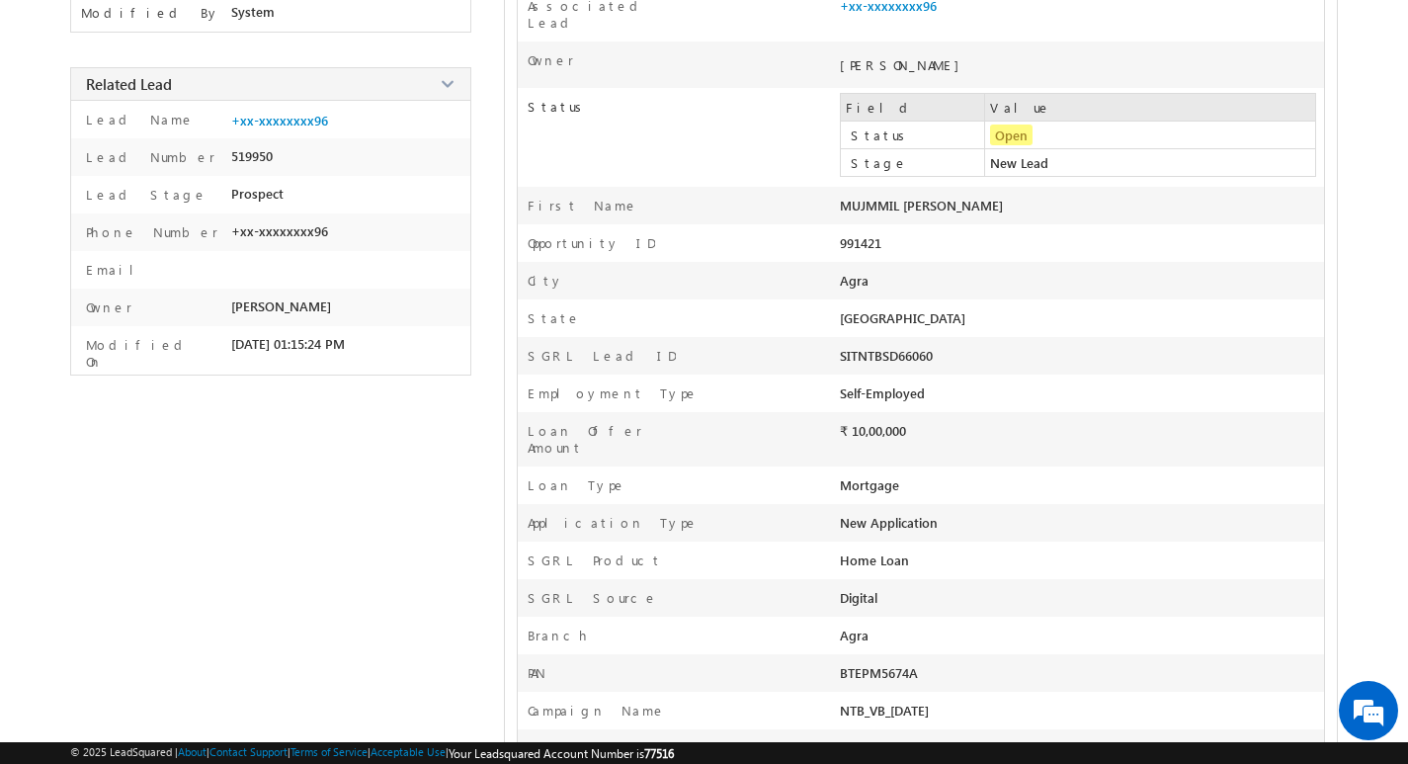
click at [880, 234] on div "991421" at bounding box center [985, 248] width 291 height 28
click at [916, 197] on div "MUJMMIL [PERSON_NAME]" at bounding box center [985, 211] width 291 height 28
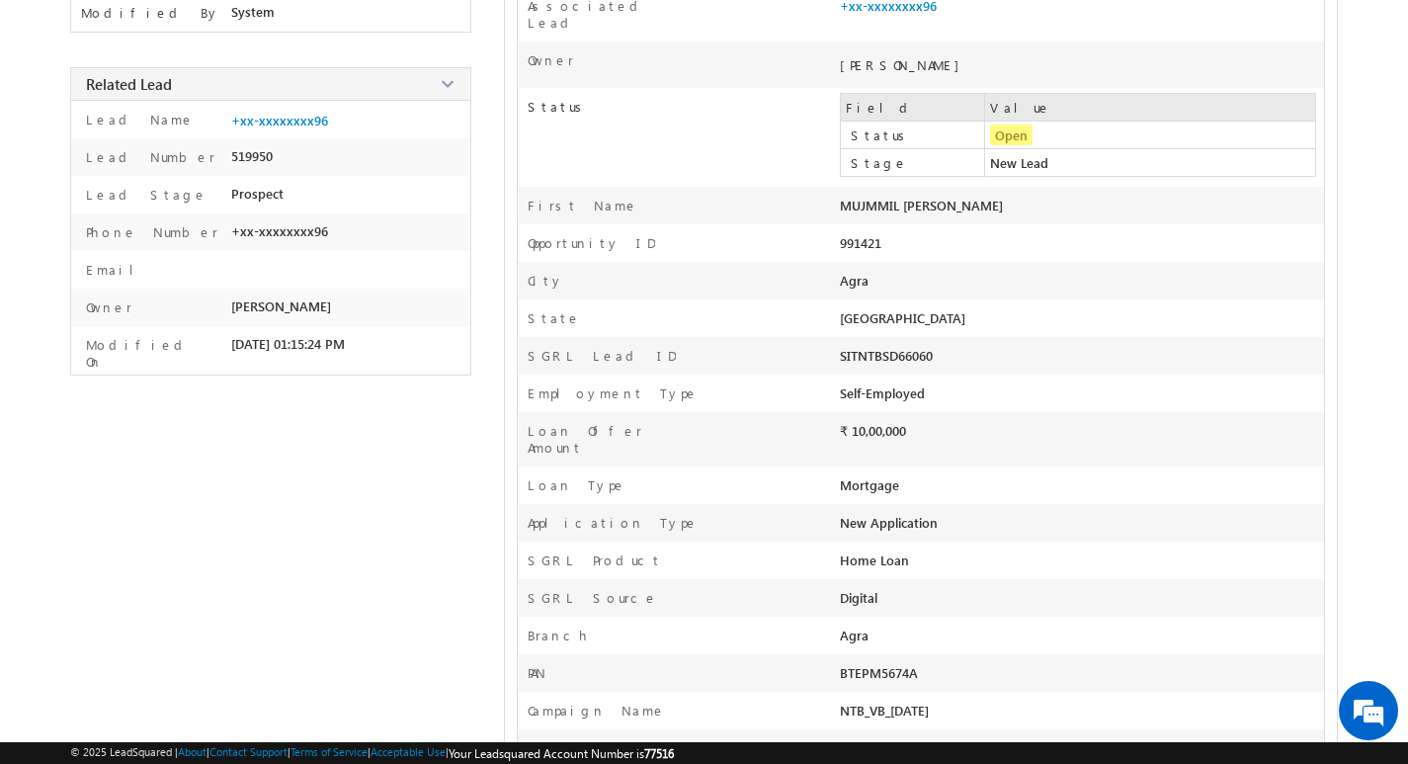
click at [916, 197] on div "MUJMMIL [PERSON_NAME]" at bounding box center [985, 211] width 291 height 28
copy div "MUJMMIL MANSOOR Last Name"
click at [905, 626] on div "Agra" at bounding box center [985, 640] width 291 height 28
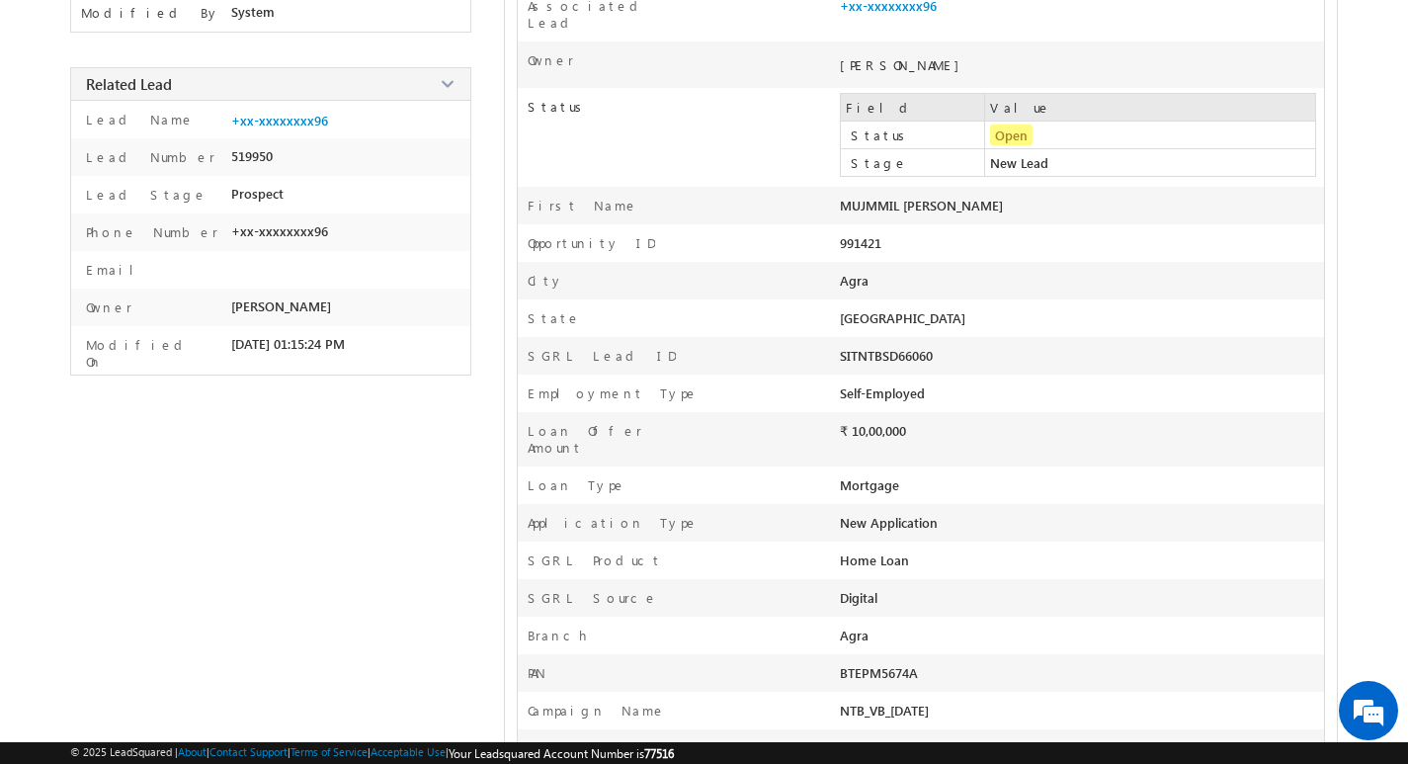
copy div "Agra Distribute to Call Centre Phone Call Disposition Phone Call Sub Disposition"
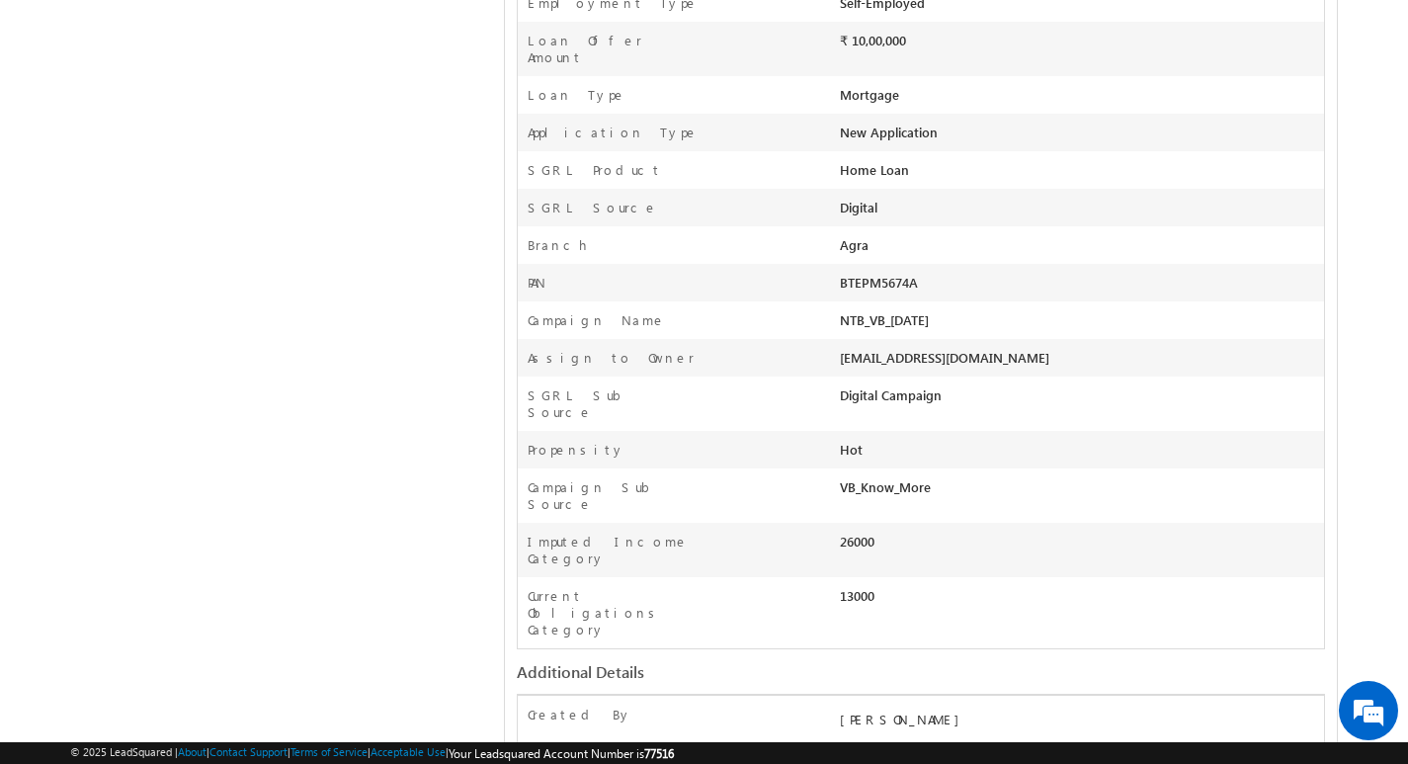
scroll to position [692, 0]
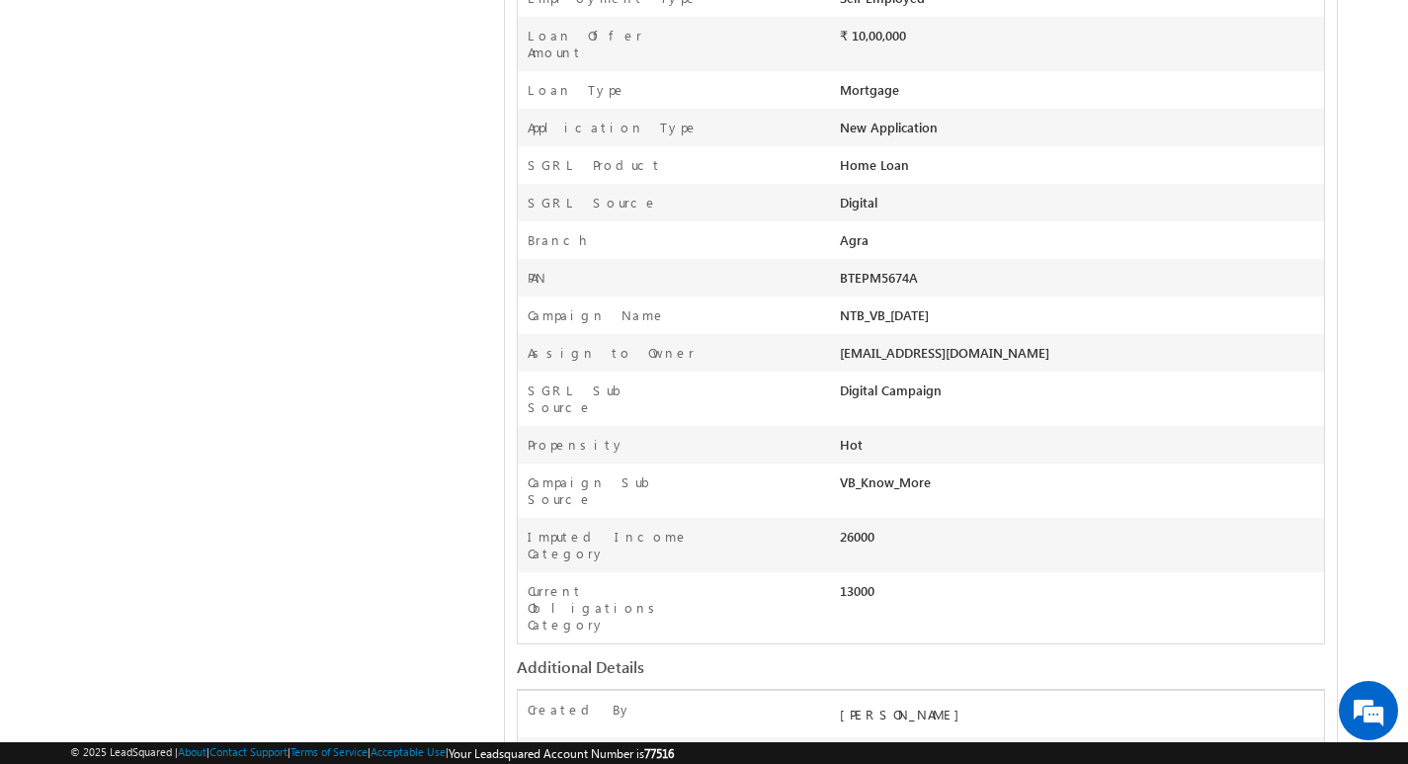
click at [939, 473] on div "VB_Know_More" at bounding box center [985, 487] width 291 height 28
copy div "VB_Know_More Assign To Designation opp share Appointment Date & Time Follow-Up-…"
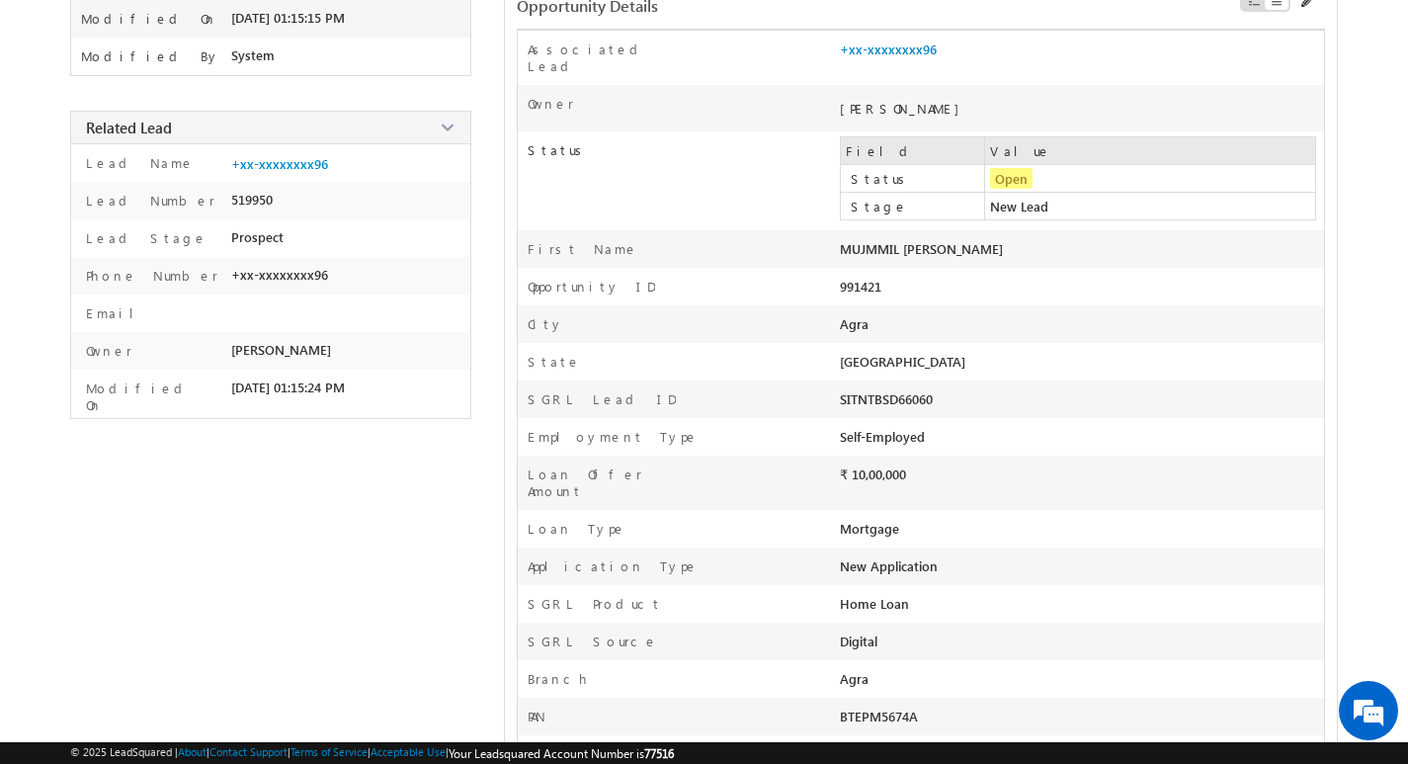
scroll to position [198, 0]
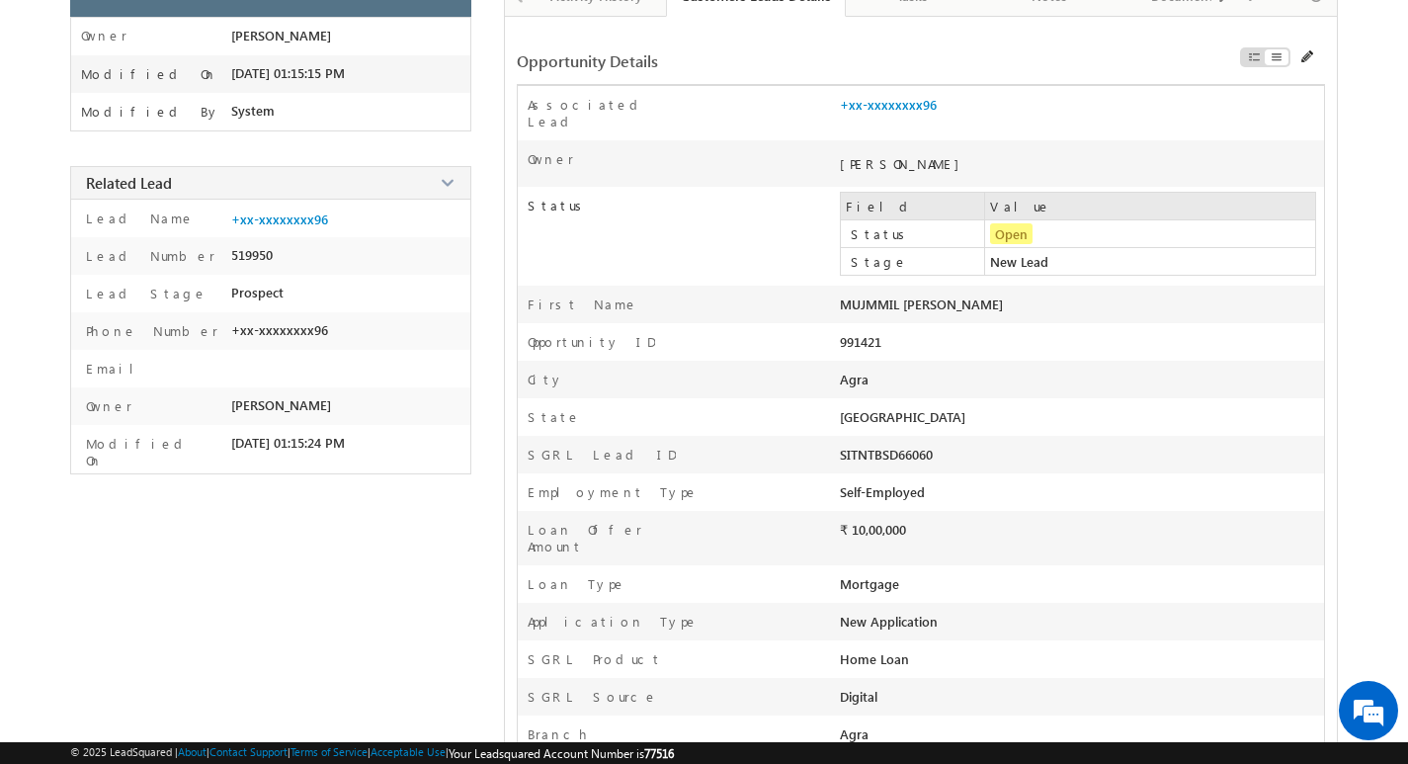
click at [952, 295] on div "MUJMMIL [PERSON_NAME]" at bounding box center [985, 309] width 291 height 28
copy div "MUJMMIL MANSOOR Last Name"
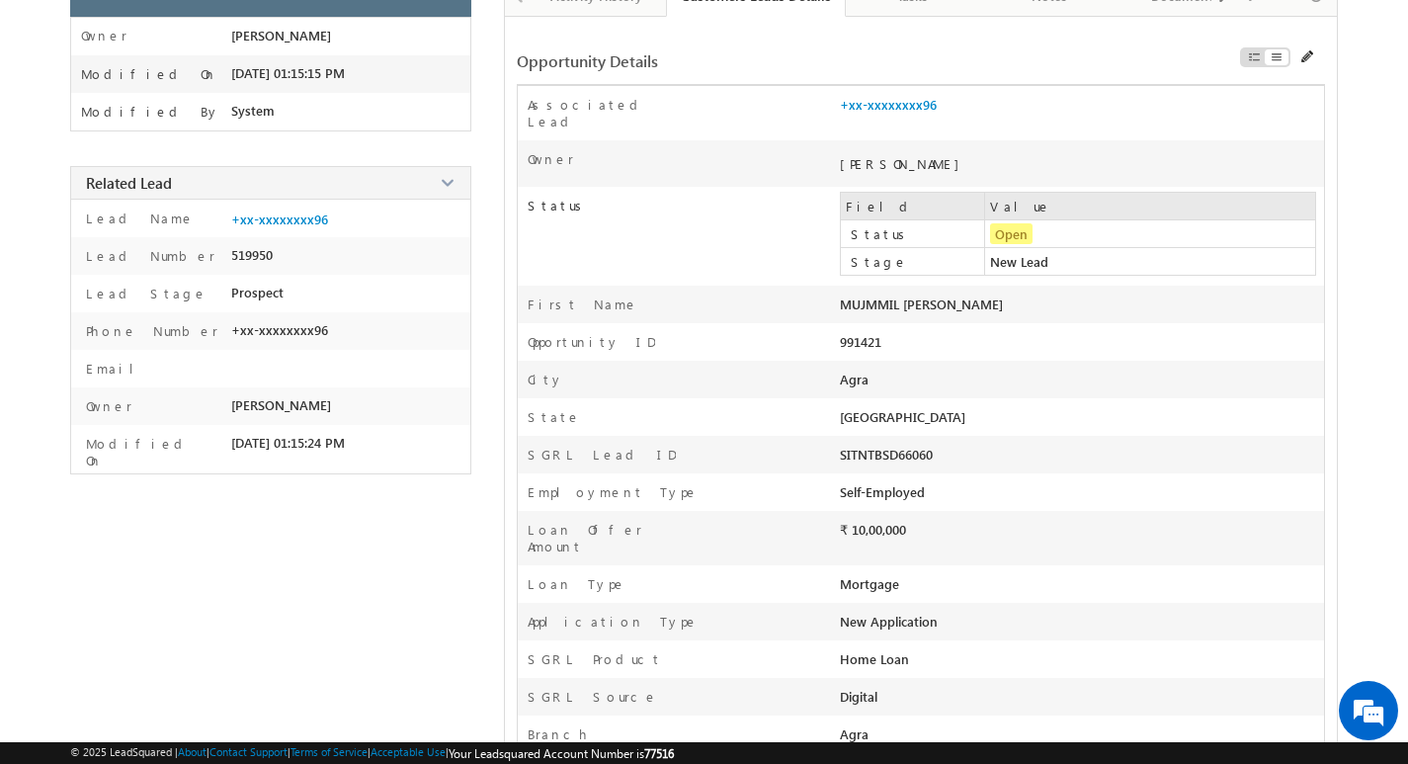
click at [914, 483] on div "Self-Employed" at bounding box center [985, 497] width 291 height 28
copy div "Self-Employed Business Name"
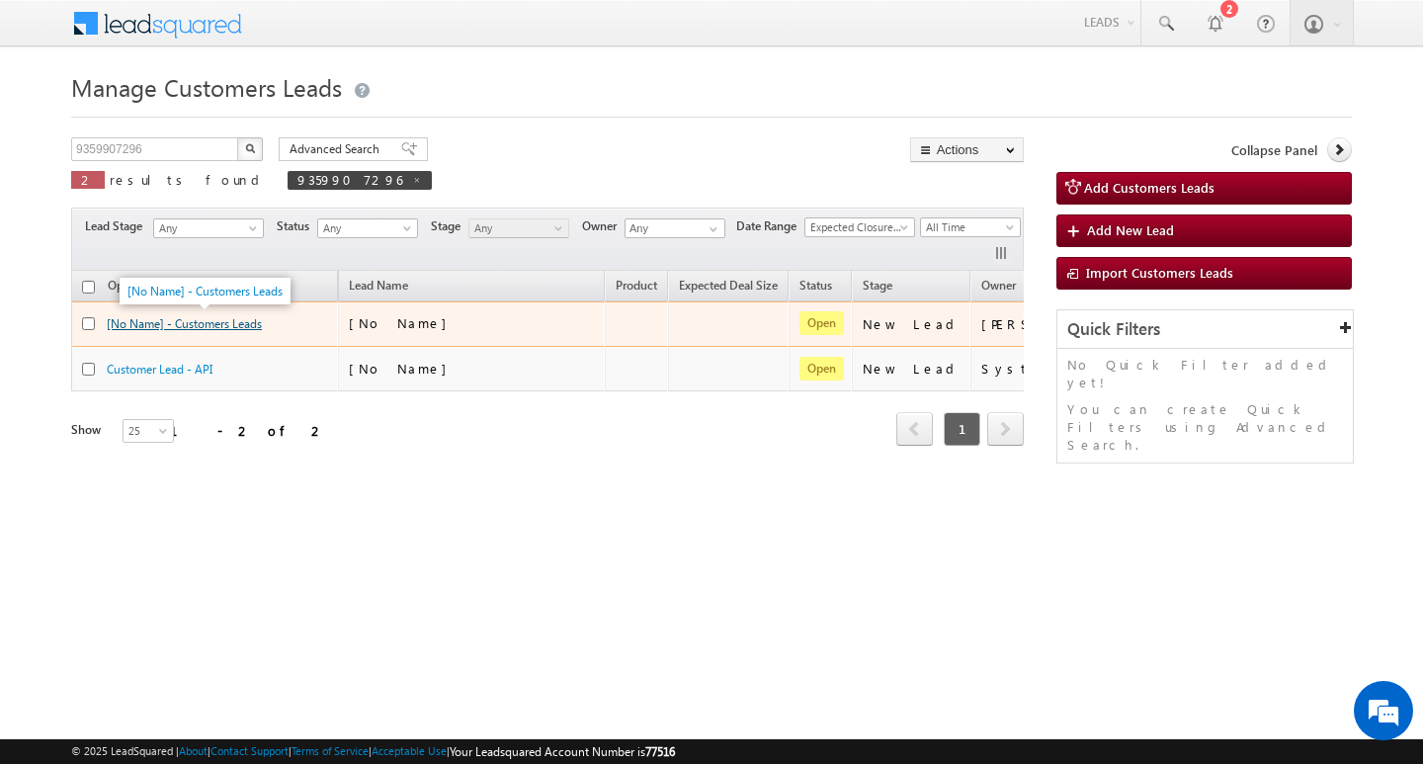
click at [218, 321] on link "[No Name] - Customers Leads" at bounding box center [184, 323] width 155 height 15
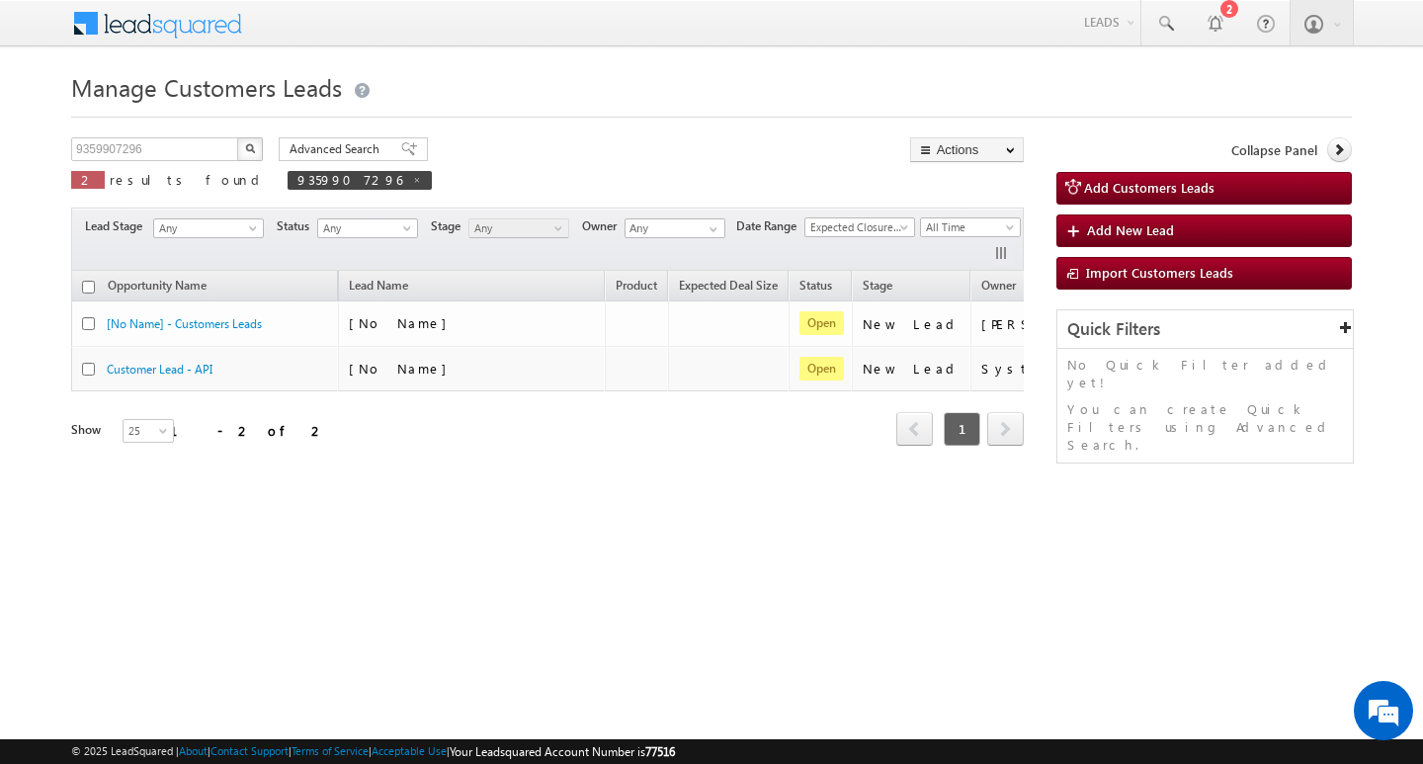
scroll to position [0, 80]
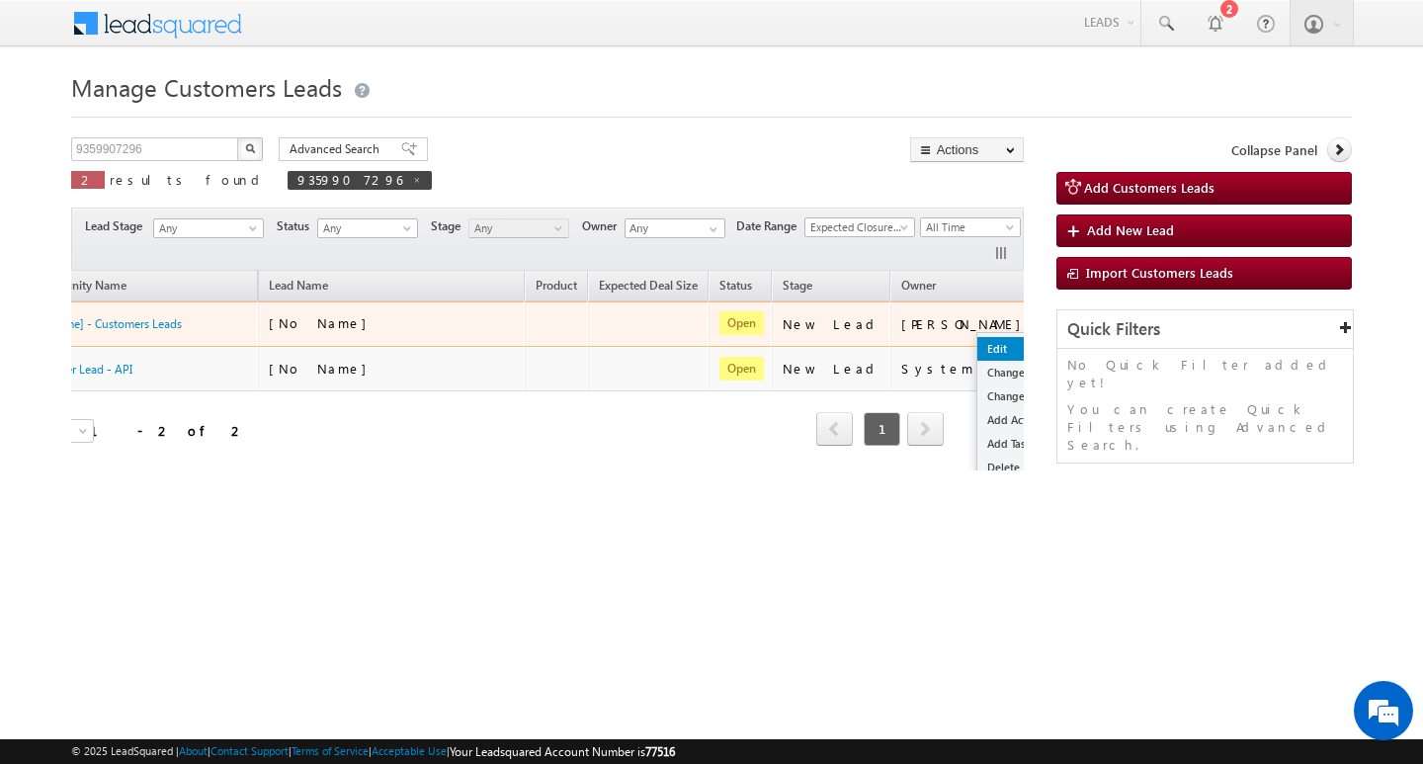
click at [977, 344] on link "Edit" at bounding box center [1026, 349] width 99 height 24
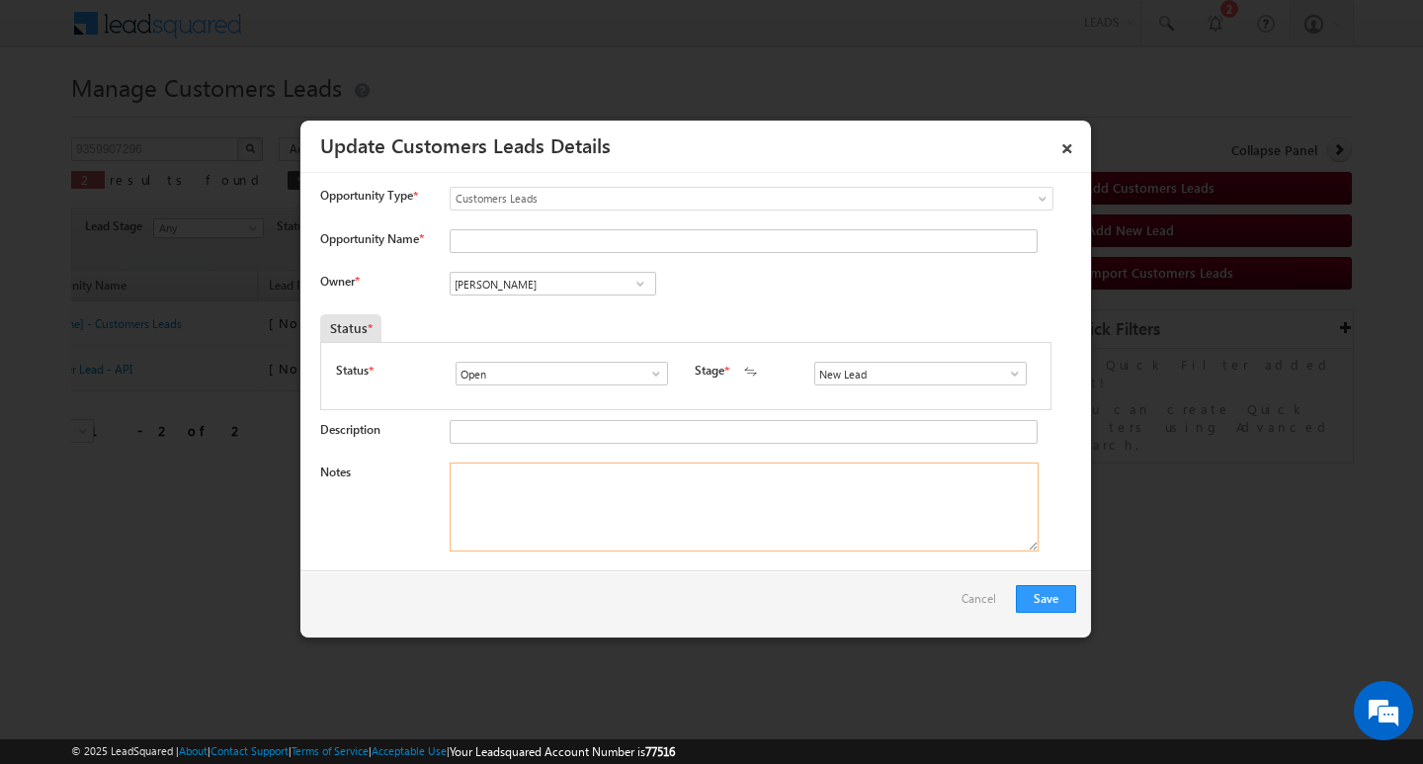
drag, startPoint x: 810, startPoint y: 536, endPoint x: 989, endPoint y: 394, distance: 227.9
click at [872, 504] on textarea "Notes" at bounding box center [744, 506] width 589 height 89
click at [1009, 369] on span at bounding box center [1015, 374] width 20 height 16
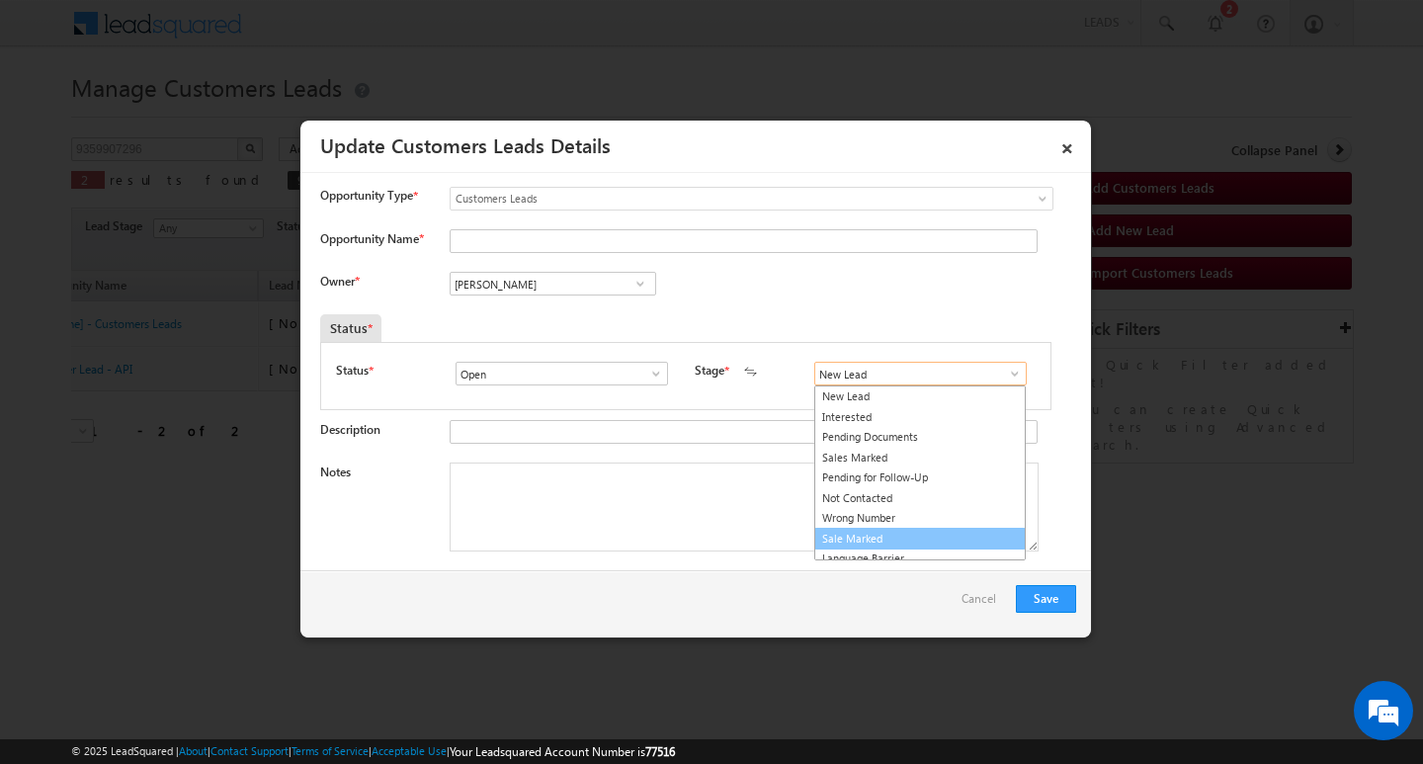
click at [937, 543] on link "Sale Marked" at bounding box center [919, 539] width 211 height 23
type input "Sale Marked"
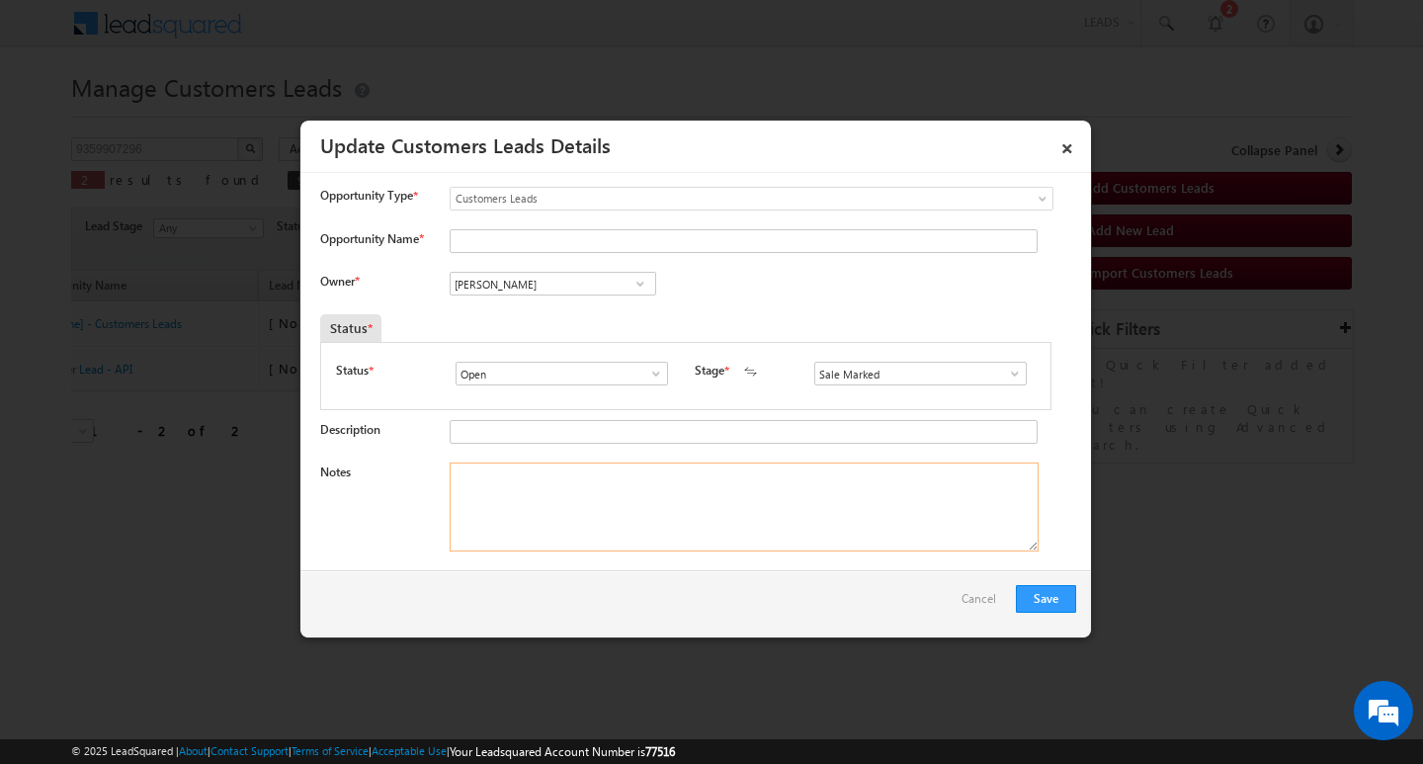
click at [810, 498] on textarea "Notes" at bounding box center [744, 506] width 589 height 89
click at [554, 276] on input "[PERSON_NAME]" at bounding box center [553, 284] width 207 height 24
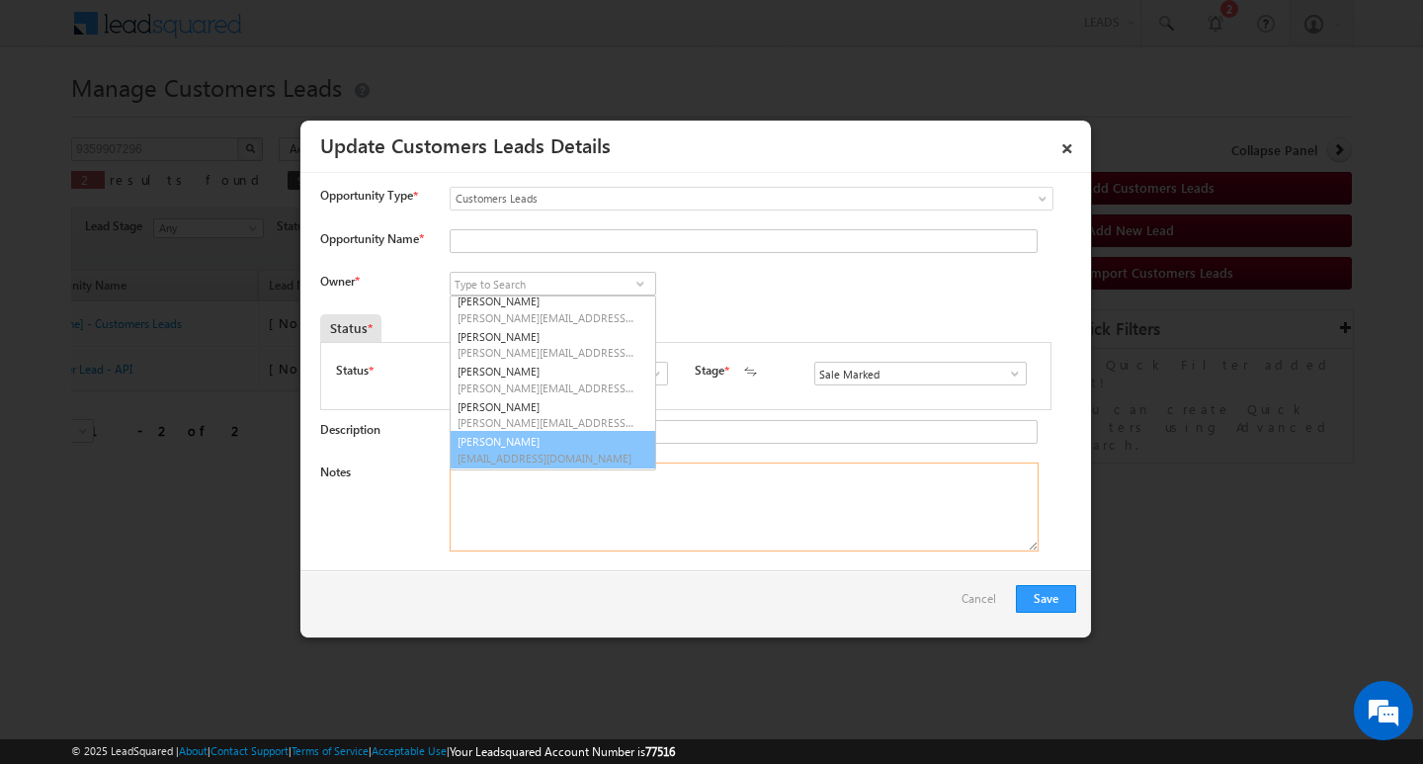
click at [617, 523] on textarea "Notes" at bounding box center [744, 506] width 589 height 89
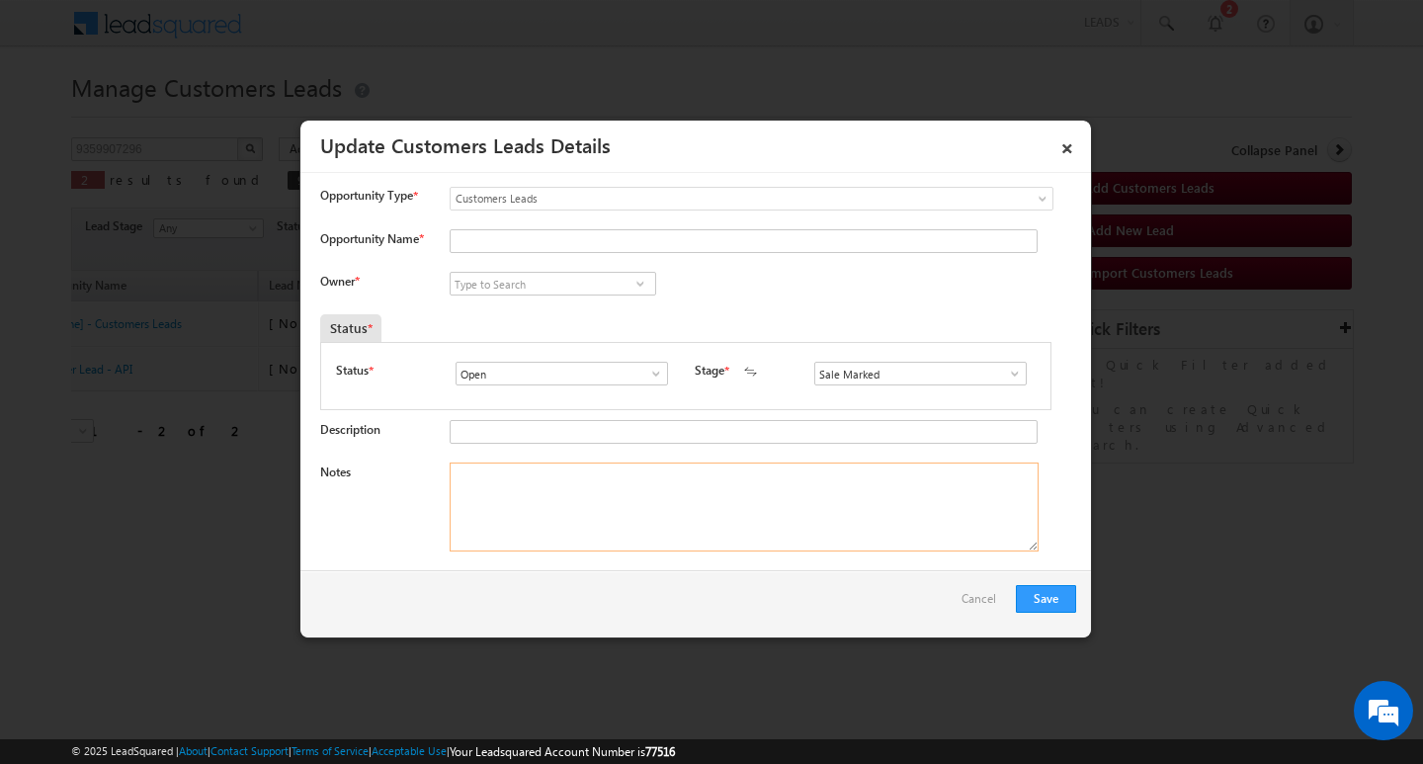
click at [635, 500] on textarea "Notes" at bounding box center [744, 506] width 589 height 89
paste textarea "Customer Name / MUJMMIL [PERSON_NAME]/ Self-Employed/ loan type : construction/…"
type textarea "Customer Name / MUJMMIL [PERSON_NAME]/ Self-Employed/ loan type : construction/…"
click at [544, 247] on input "Opportunity Name *" at bounding box center [744, 241] width 588 height 24
click at [602, 255] on div at bounding box center [739, 243] width 579 height 28
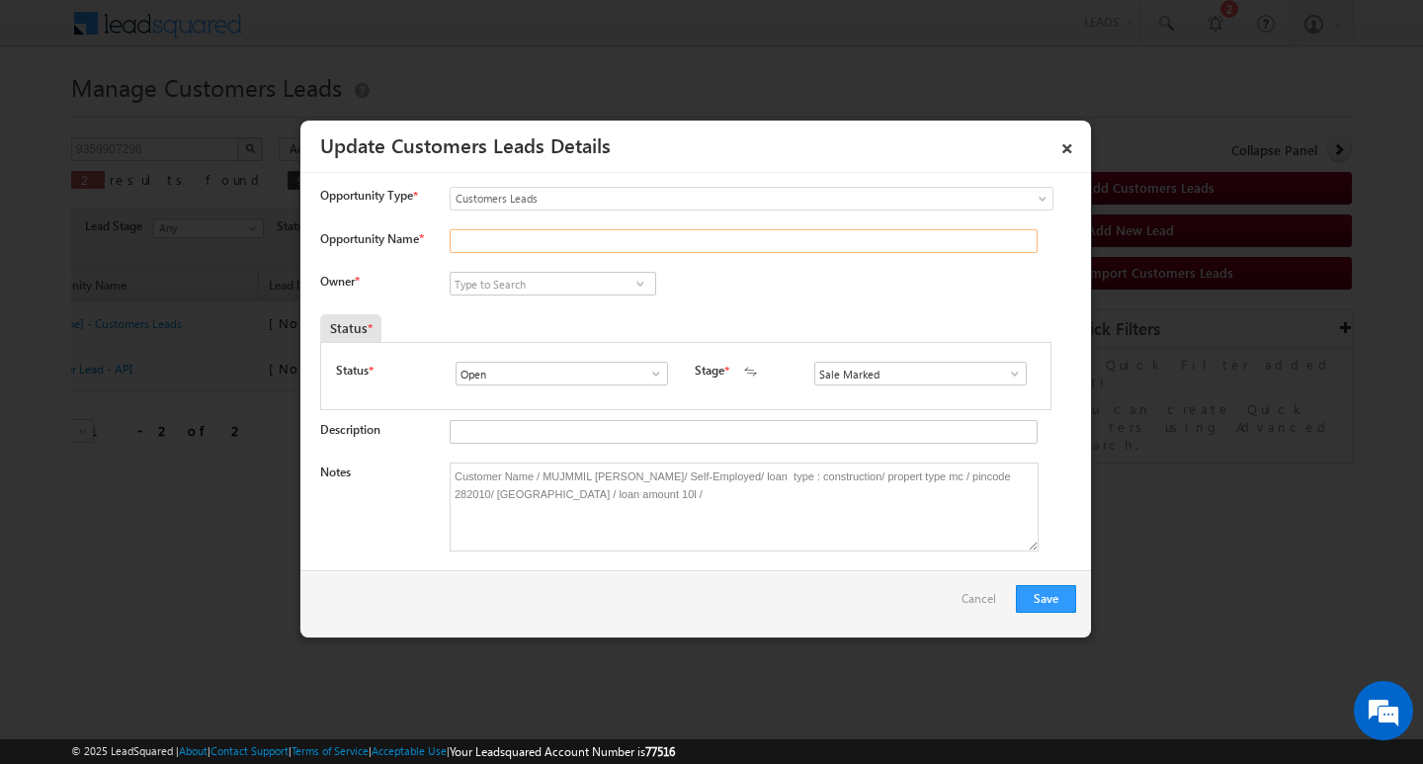
click at [604, 253] on input "Opportunity Name *" at bounding box center [744, 241] width 588 height 24
paste input "MUJMMIL [PERSON_NAME]"
type input "MUJMMIL [PERSON_NAME]"
click at [561, 272] on input at bounding box center [553, 284] width 207 height 24
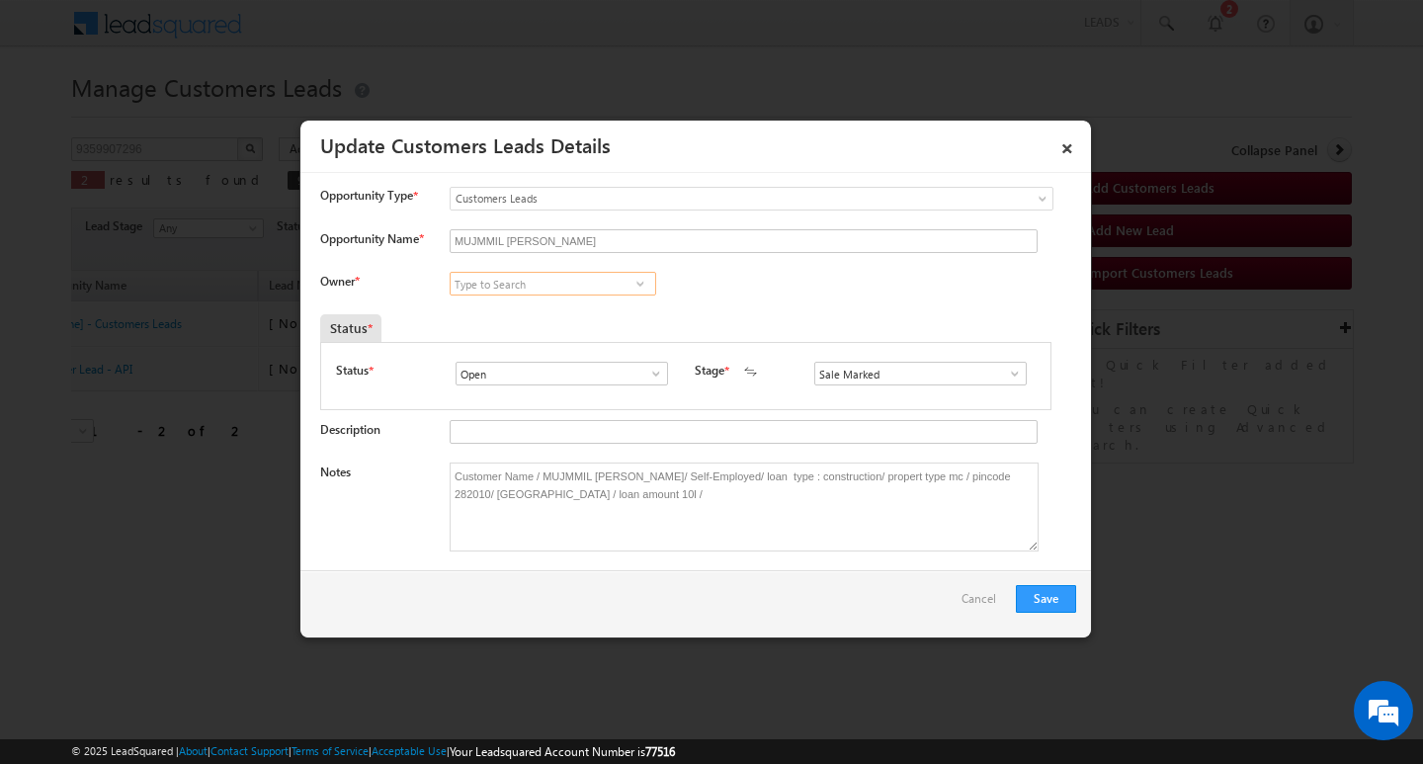
click at [549, 280] on input at bounding box center [553, 284] width 207 height 24
click at [542, 286] on input at bounding box center [553, 284] width 207 height 24
paste input "[PERSON_NAME]"
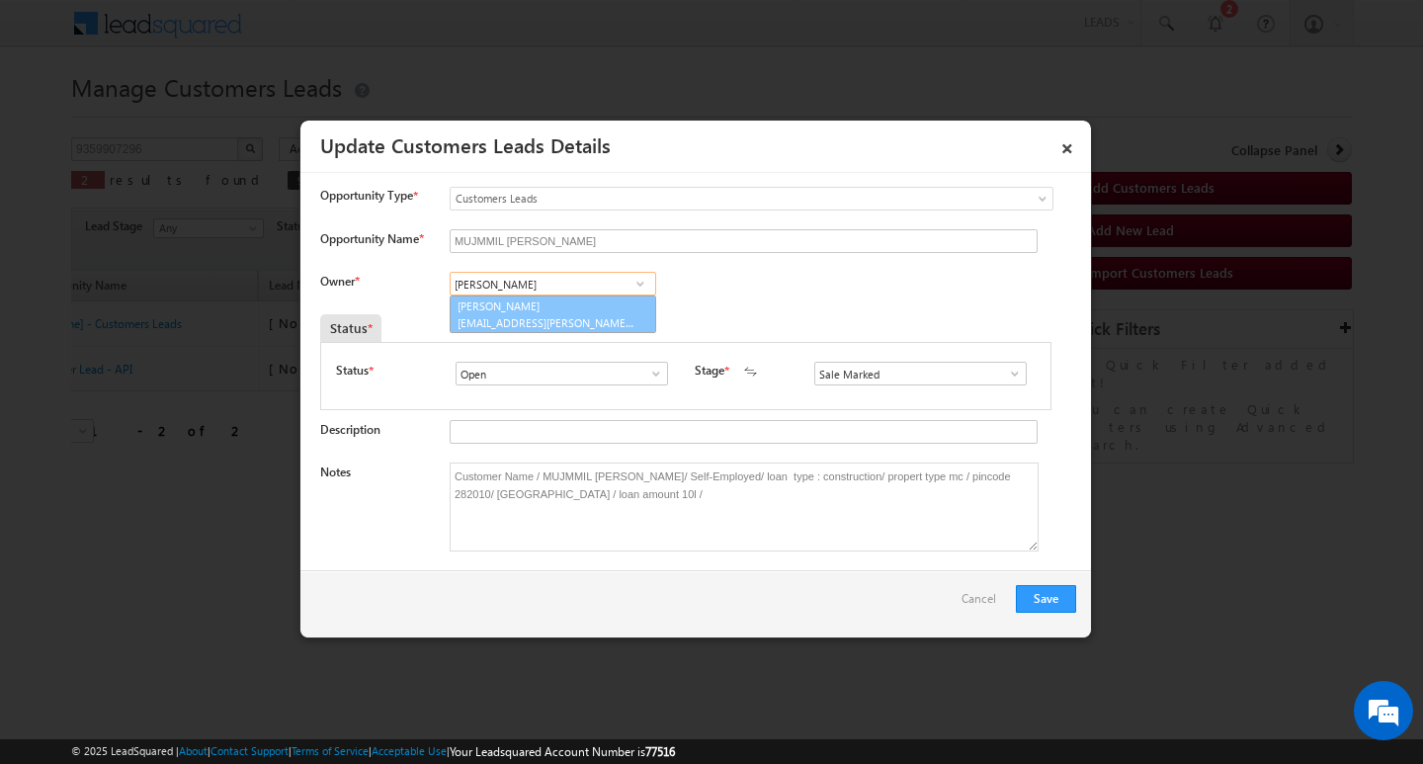
click at [554, 303] on link "[PERSON_NAME] [EMAIL_ADDRESS][PERSON_NAME][DOMAIN_NAME]" at bounding box center [553, 314] width 207 height 38
type input "[PERSON_NAME]"
click at [1045, 601] on button "Save" at bounding box center [1046, 599] width 60 height 28
